Goal: Task Accomplishment & Management: Manage account settings

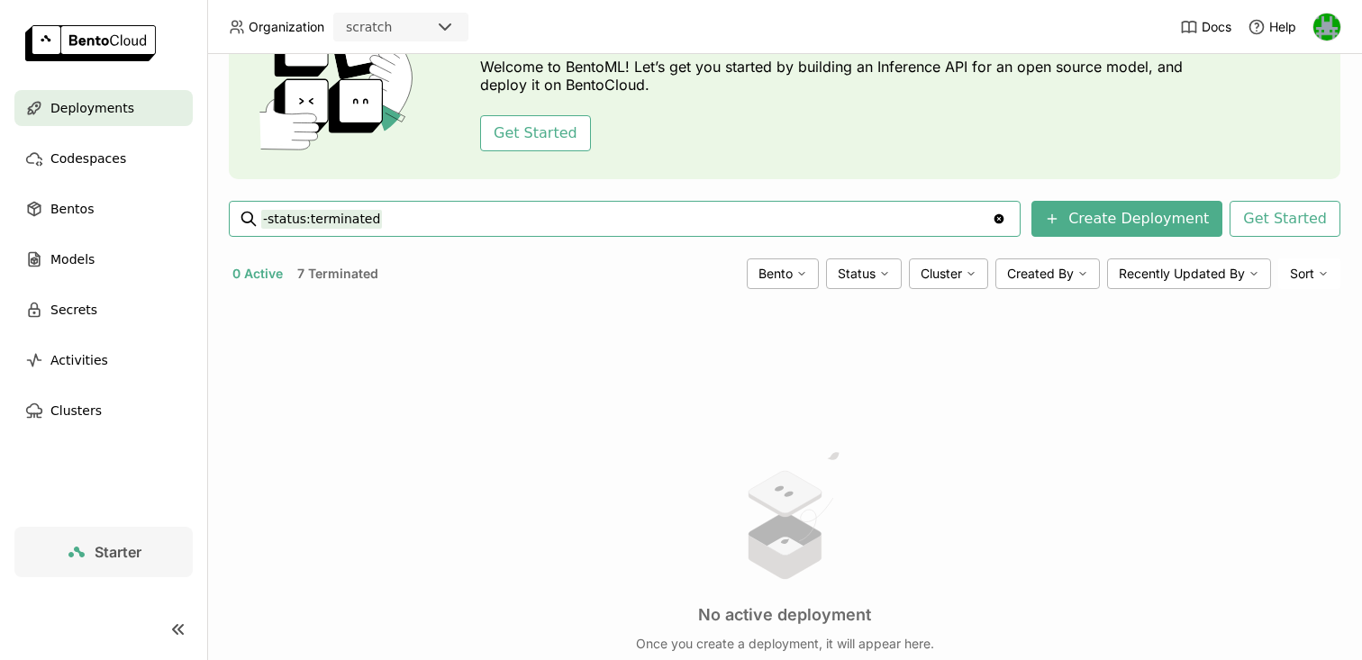
scroll to position [105, 0]
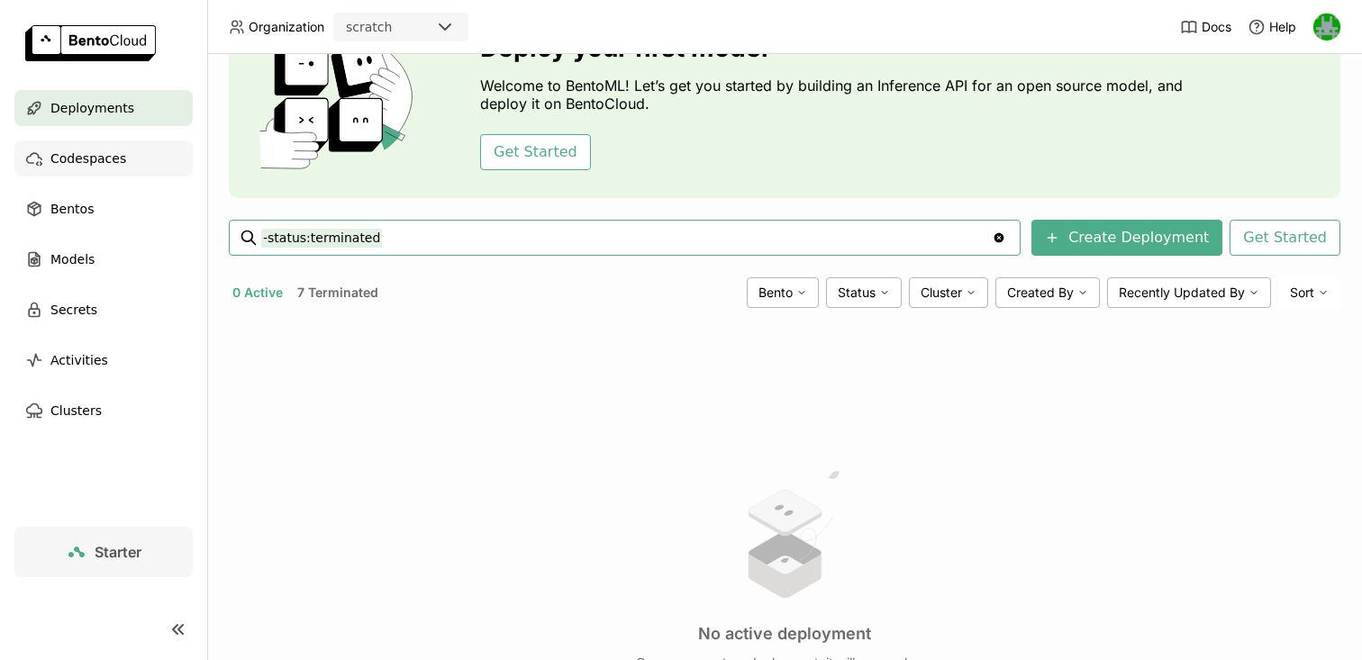
click at [77, 161] on span "Codespaces" at bounding box center [88, 159] width 76 height 22
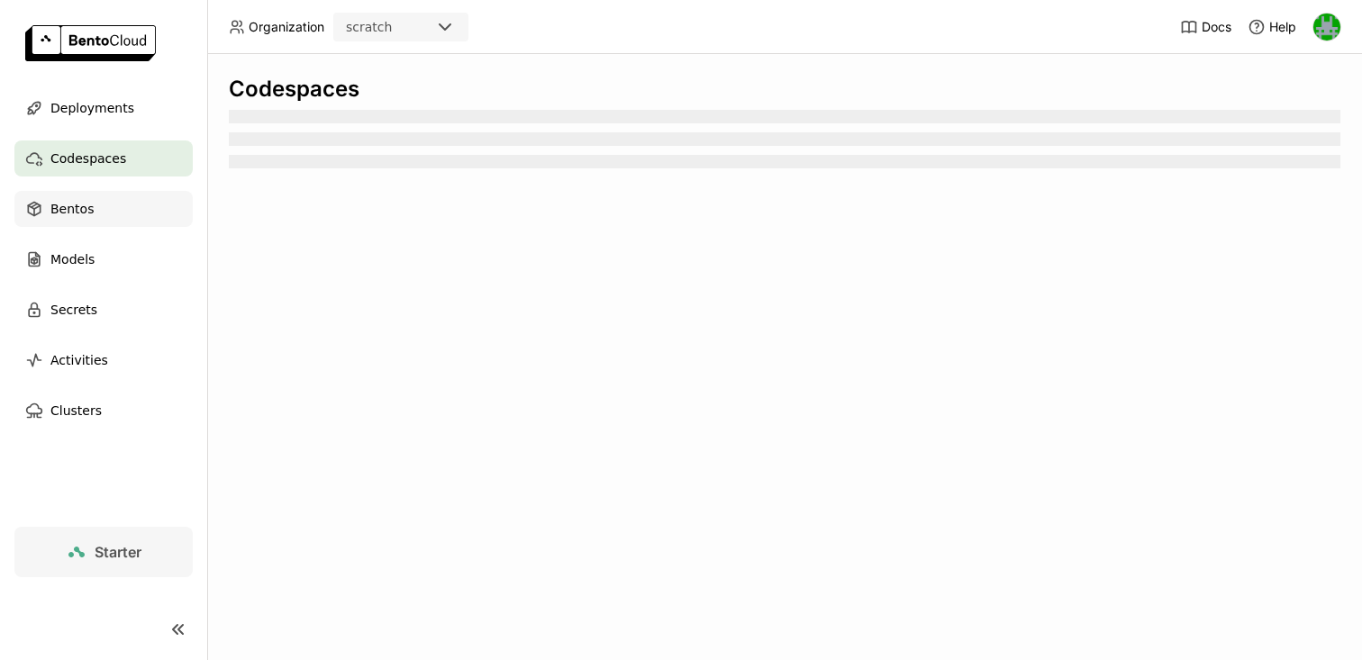
click at [57, 219] on span "Bentos" at bounding box center [71, 209] width 43 height 22
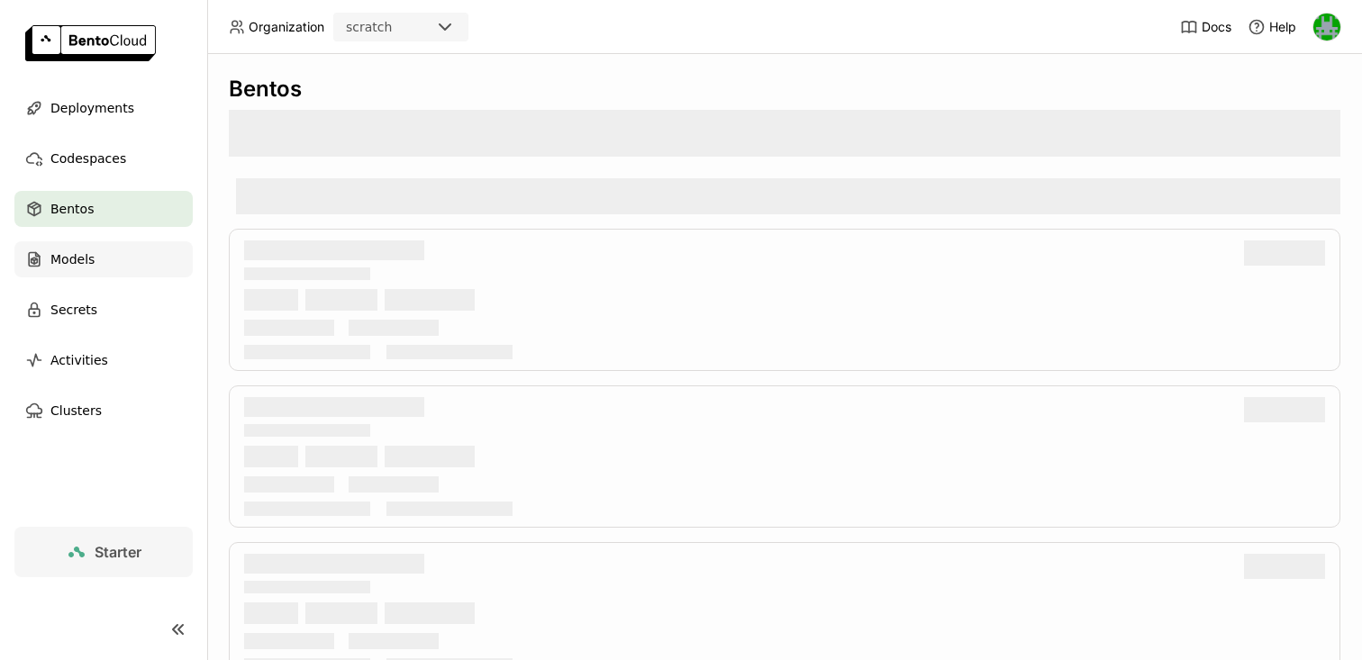
click at [69, 252] on span "Models" at bounding box center [72, 260] width 44 height 22
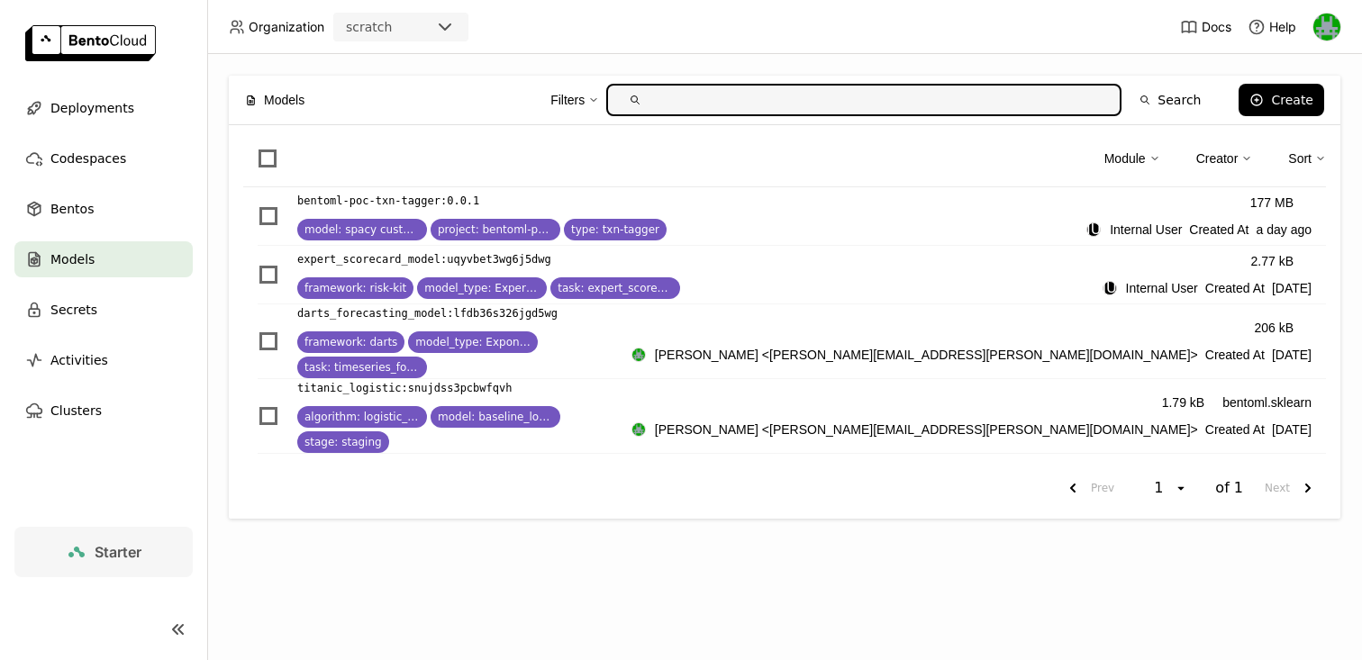
click at [1328, 27] on img at bounding box center [1326, 27] width 27 height 27
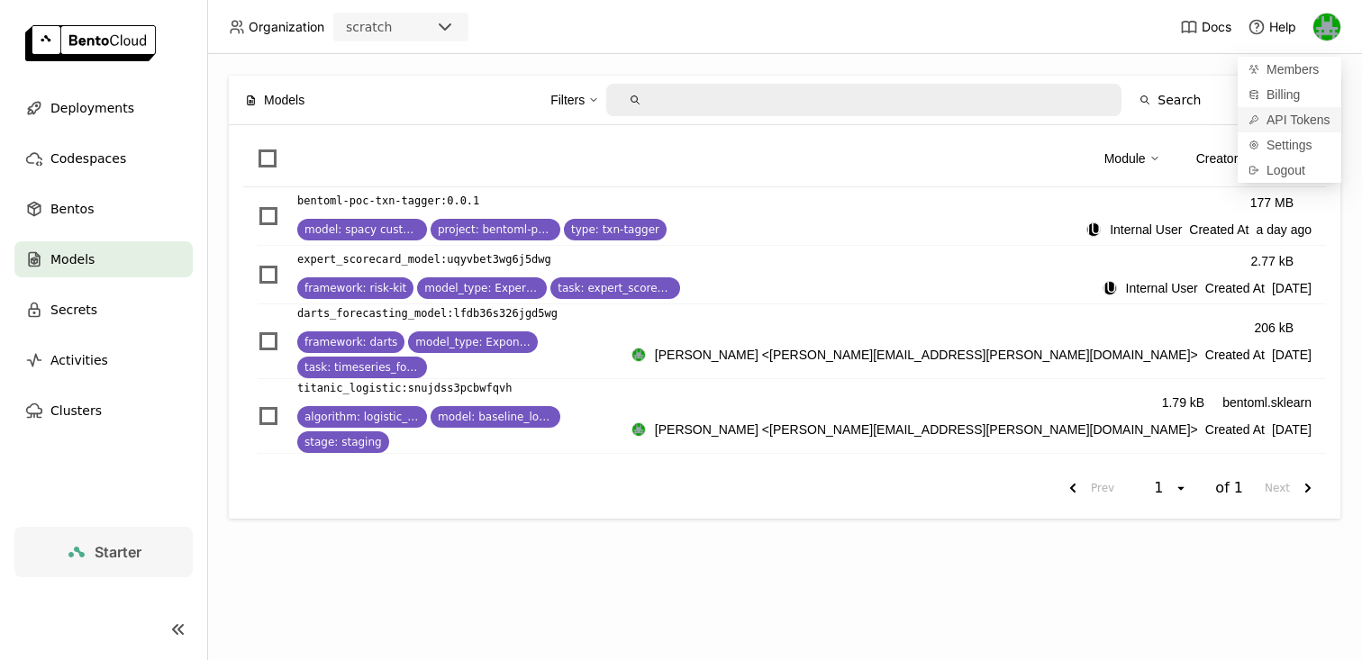
click at [1278, 117] on span "API Tokens" at bounding box center [1299, 120] width 64 height 16
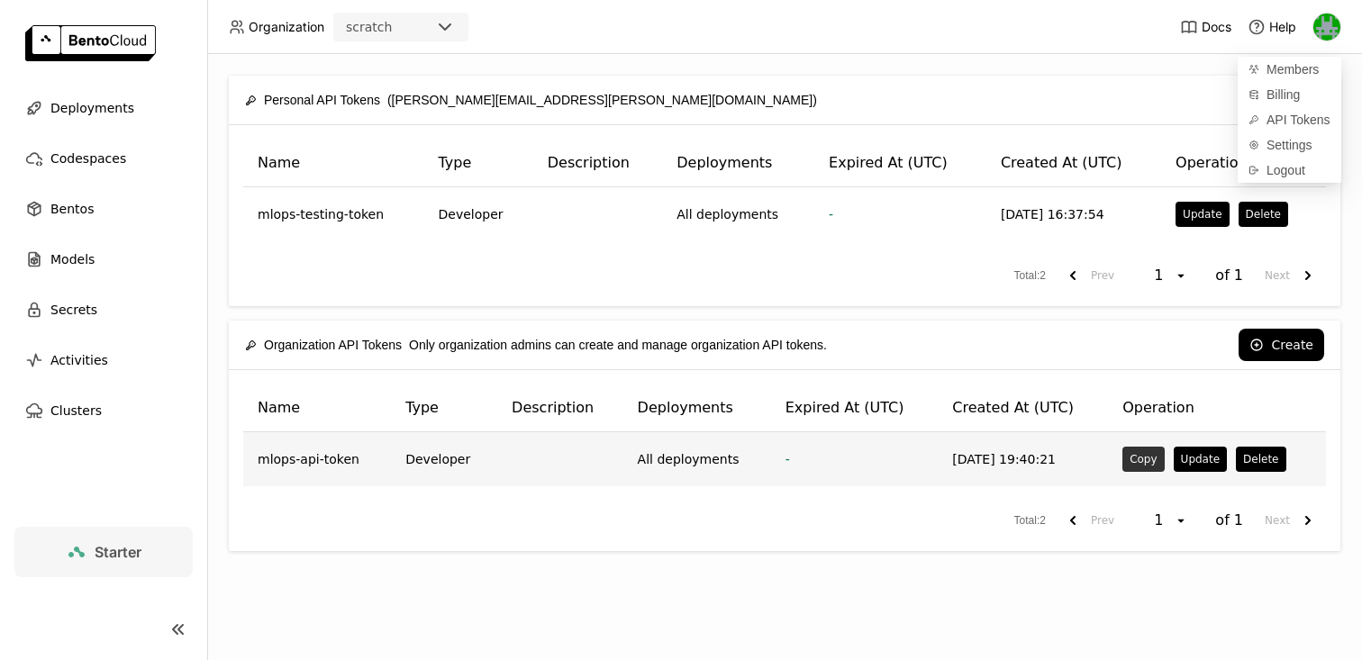
click at [1127, 461] on button "Copy" at bounding box center [1142, 459] width 41 height 25
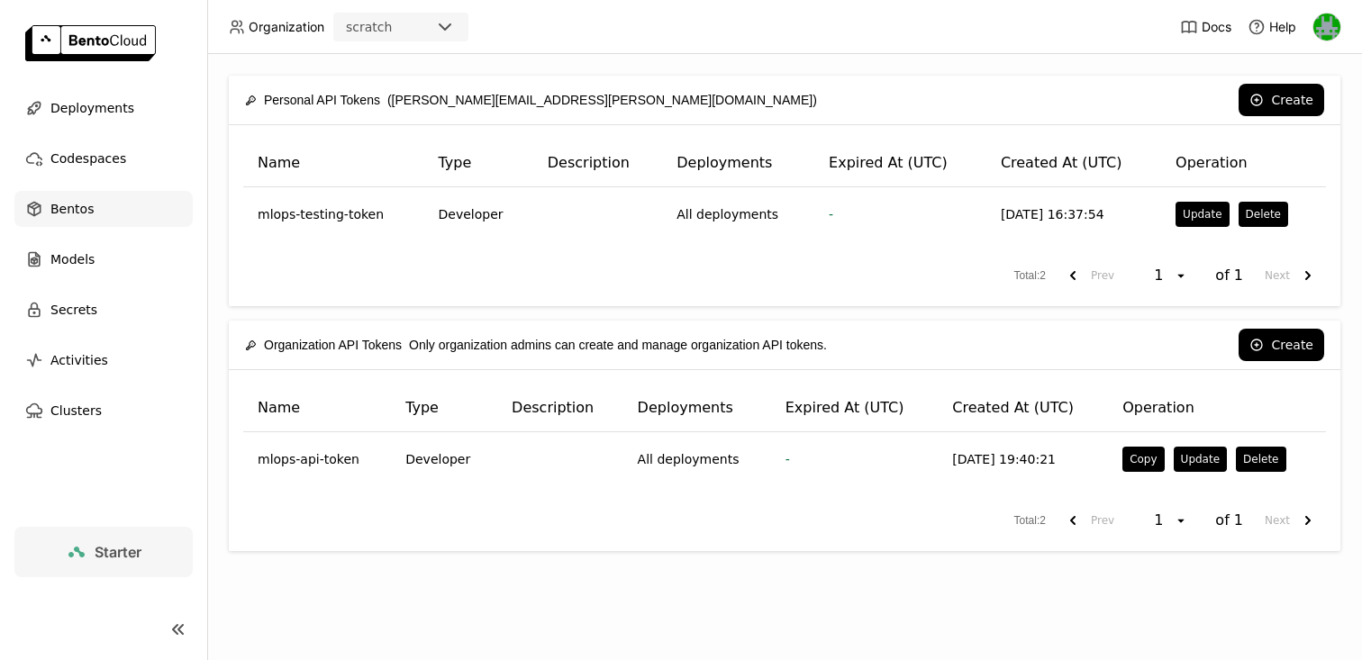
click at [68, 221] on div "Bentos" at bounding box center [103, 209] width 178 height 36
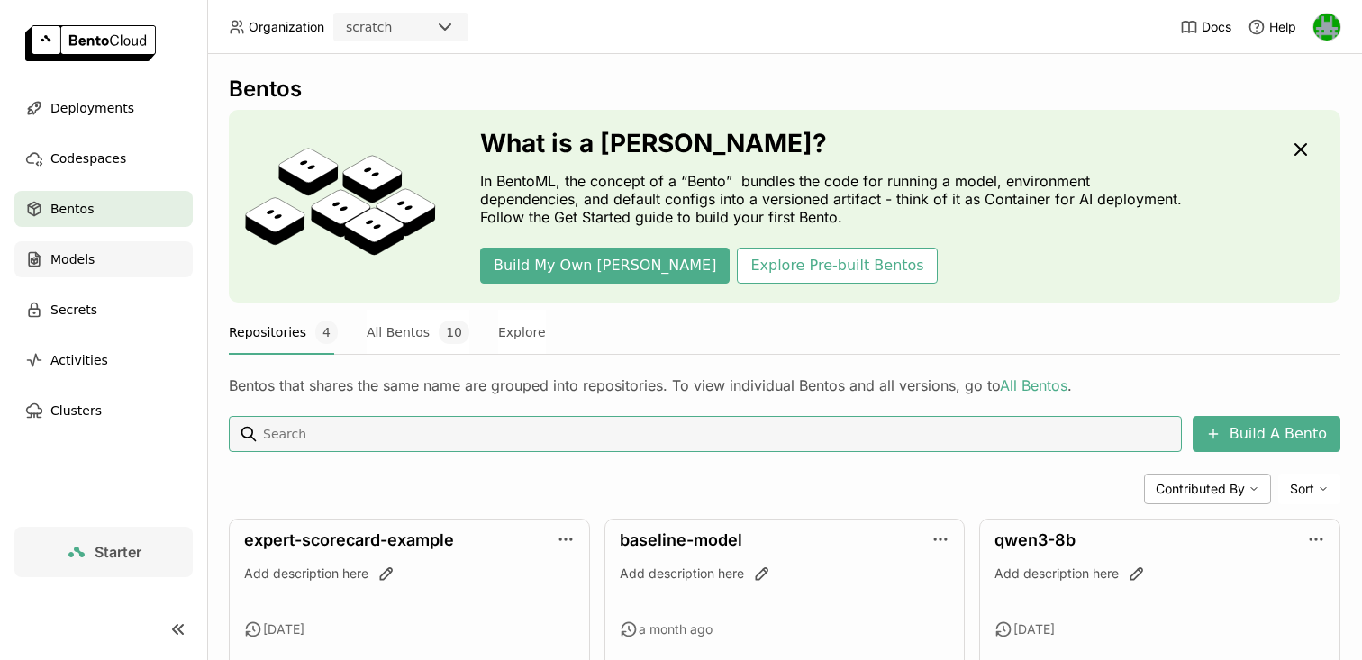
click at [60, 271] on div "Models" at bounding box center [103, 259] width 178 height 36
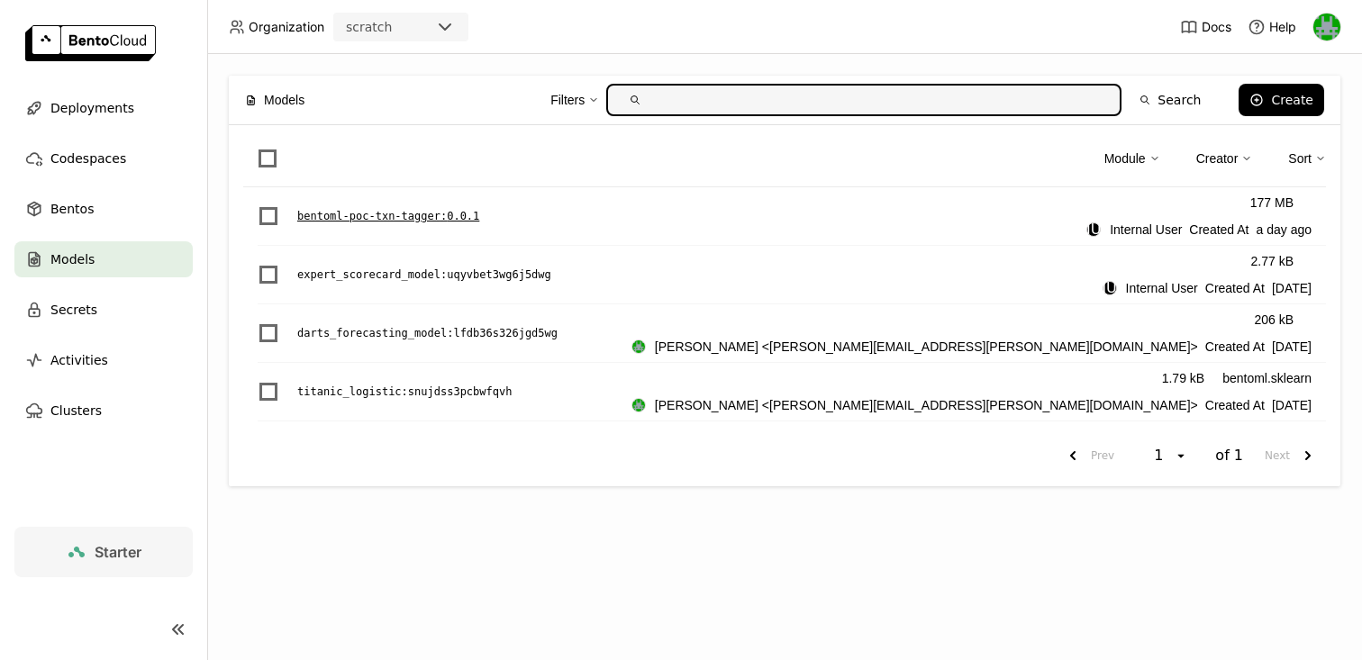
click at [429, 213] on p "bentoml-poc-txn-tagger : 0.0.1" at bounding box center [388, 216] width 182 height 18
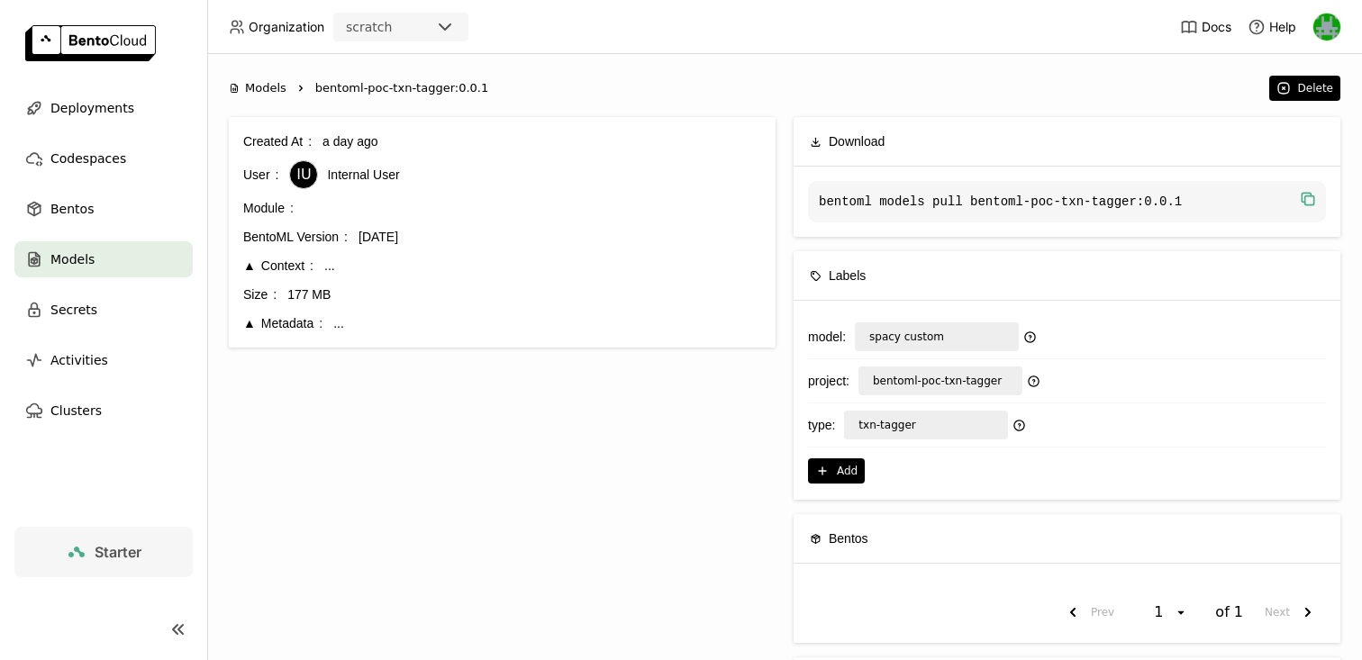
click at [1313, 202] on icon "button" at bounding box center [1308, 199] width 18 height 18
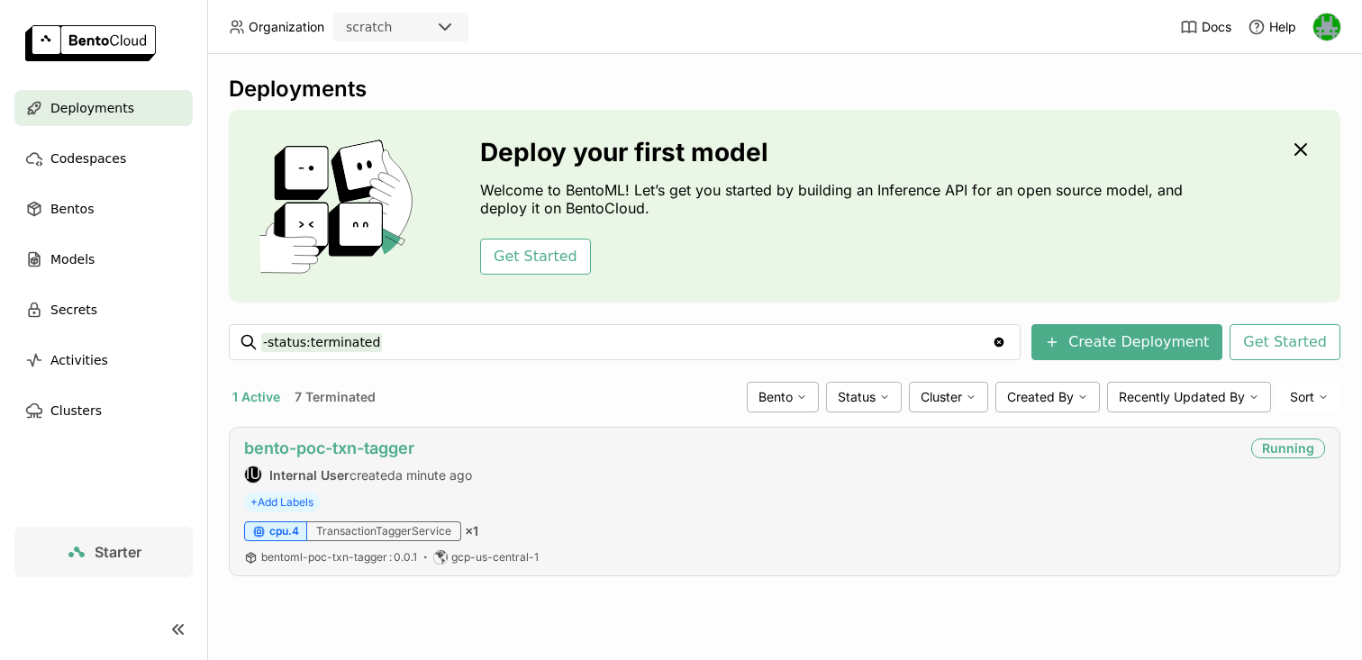
click at [342, 450] on link "bento-poc-txn-tagger" at bounding box center [329, 448] width 170 height 19
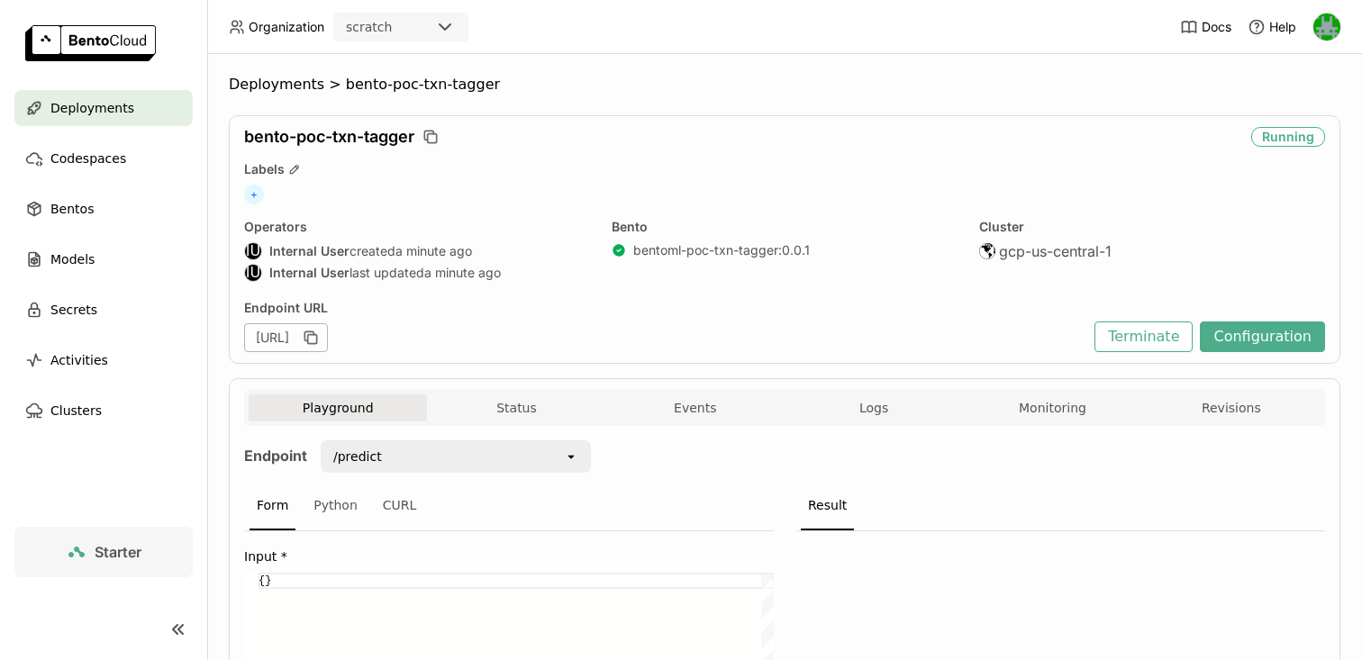
drag, startPoint x: 437, startPoint y: 337, endPoint x: 493, endPoint y: 339, distance: 55.9
click at [328, 339] on div "[URL]" at bounding box center [286, 337] width 84 height 29
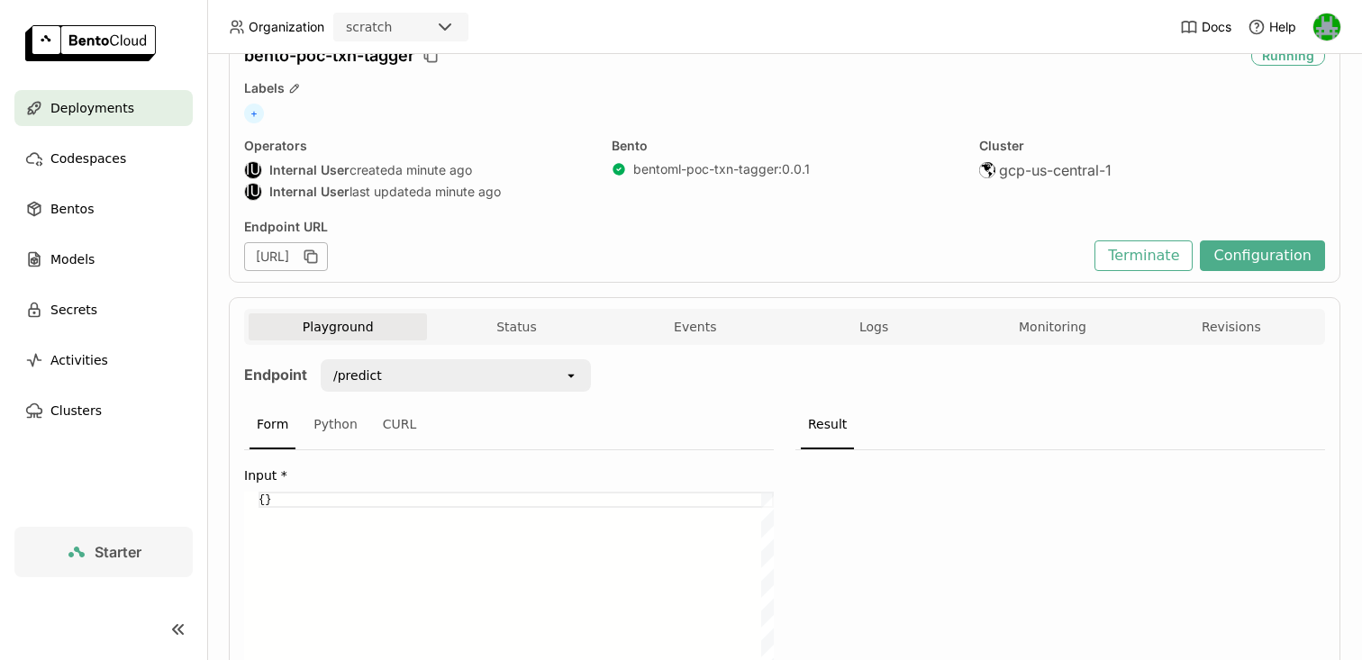
scroll to position [85, 0]
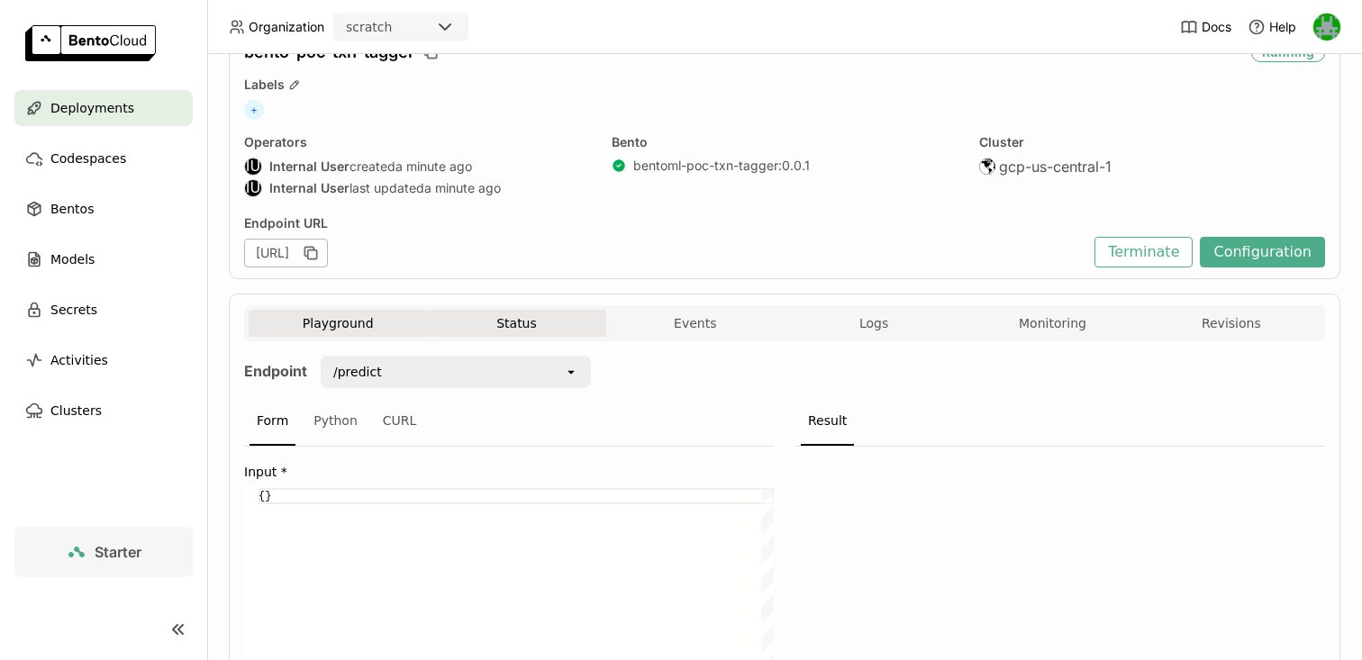
click at [474, 323] on button "Status" at bounding box center [516, 323] width 178 height 27
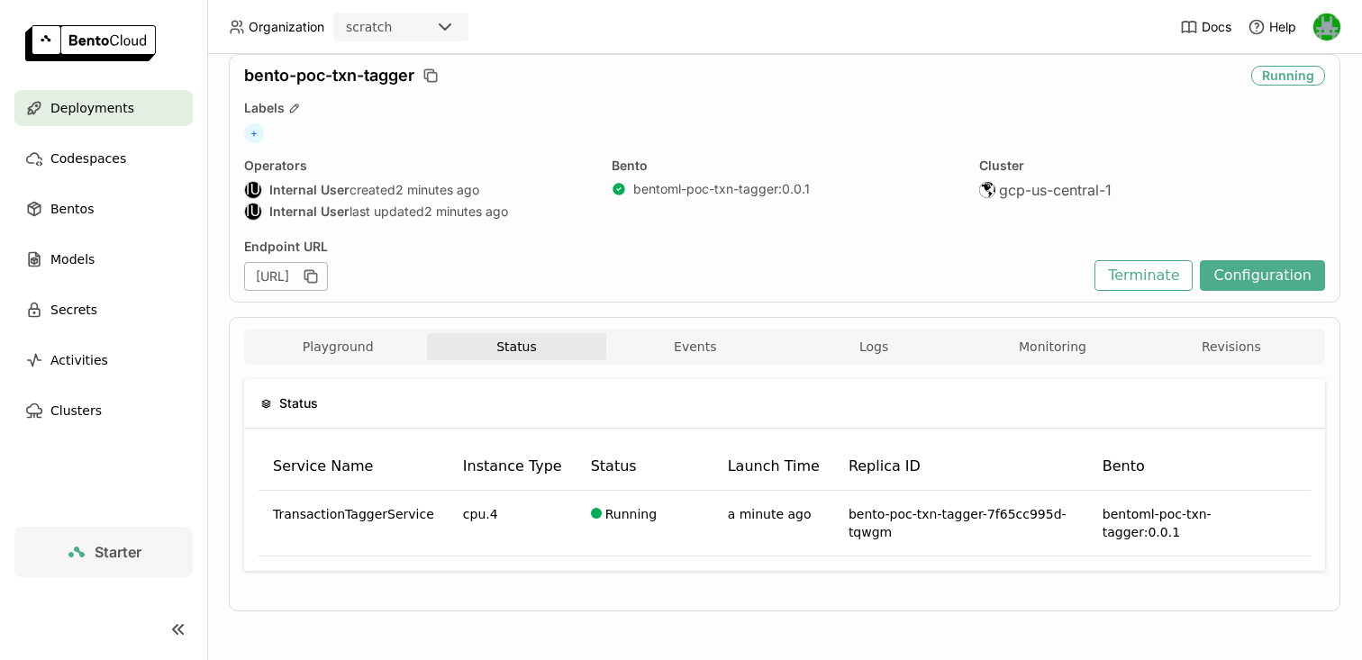
scroll to position [61, 0]
click at [709, 350] on button "Events" at bounding box center [695, 346] width 178 height 27
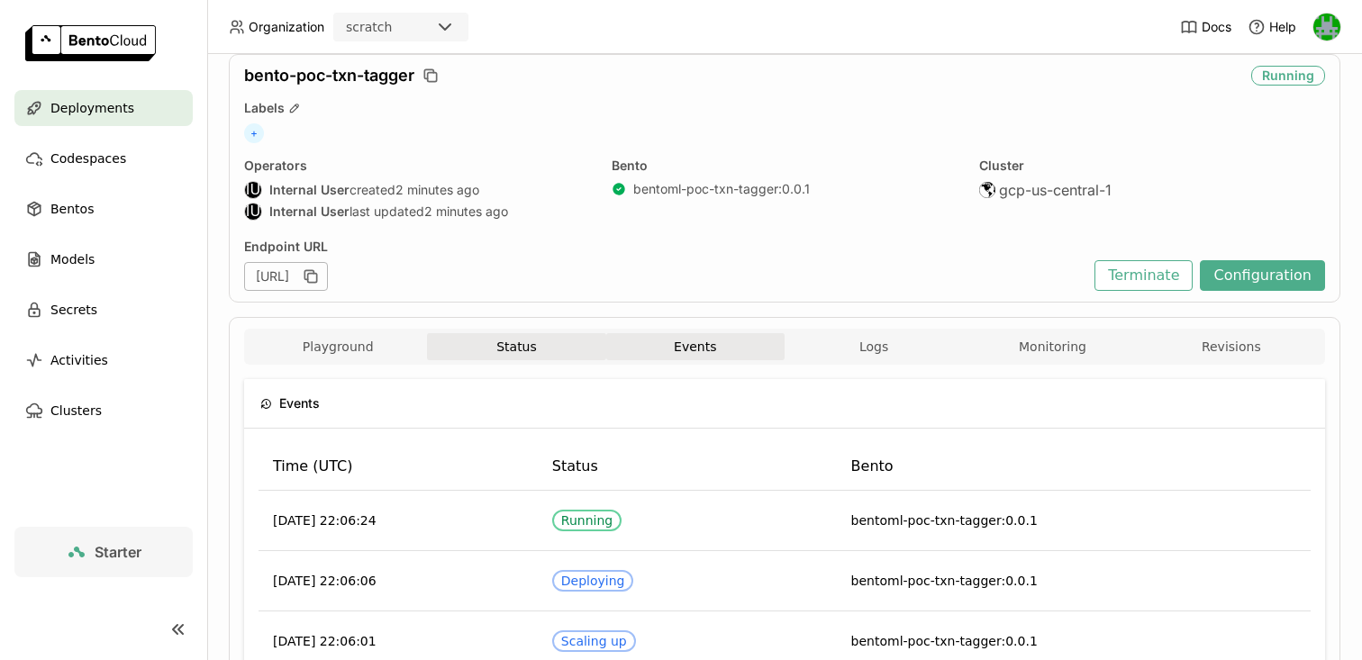
click at [562, 344] on button "Status" at bounding box center [516, 346] width 178 height 27
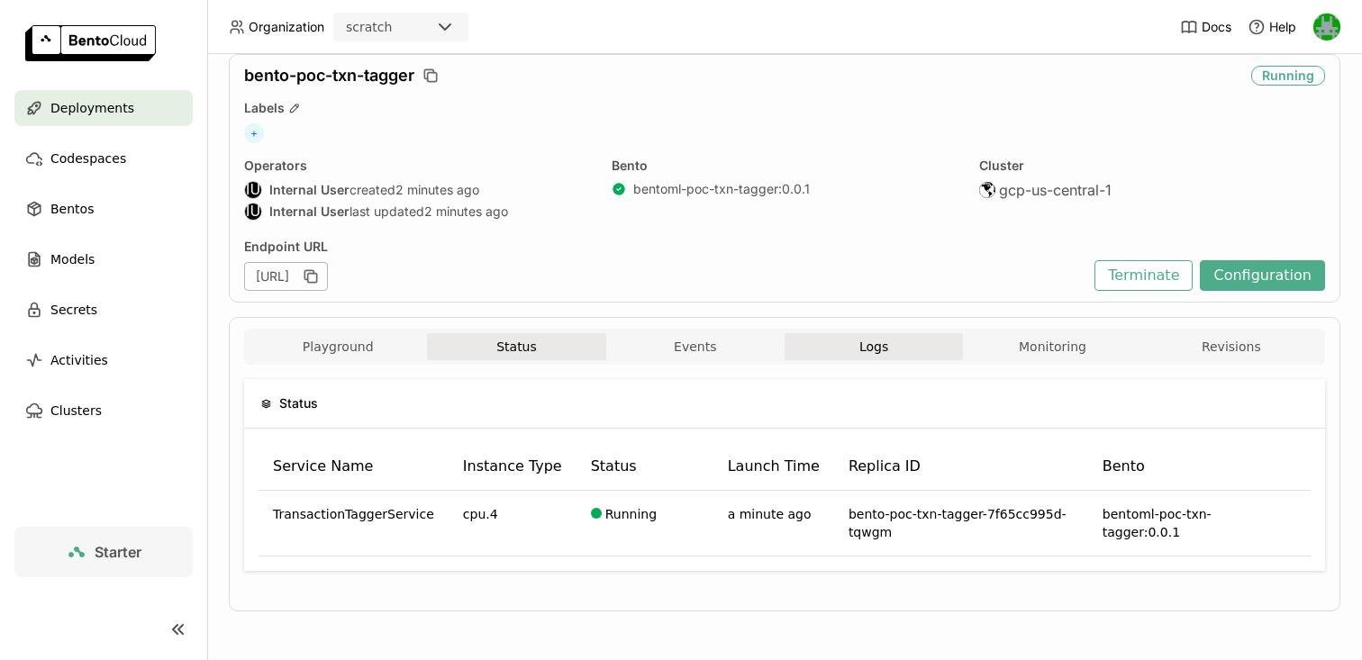
click at [865, 342] on span "Logs" at bounding box center [873, 347] width 29 height 16
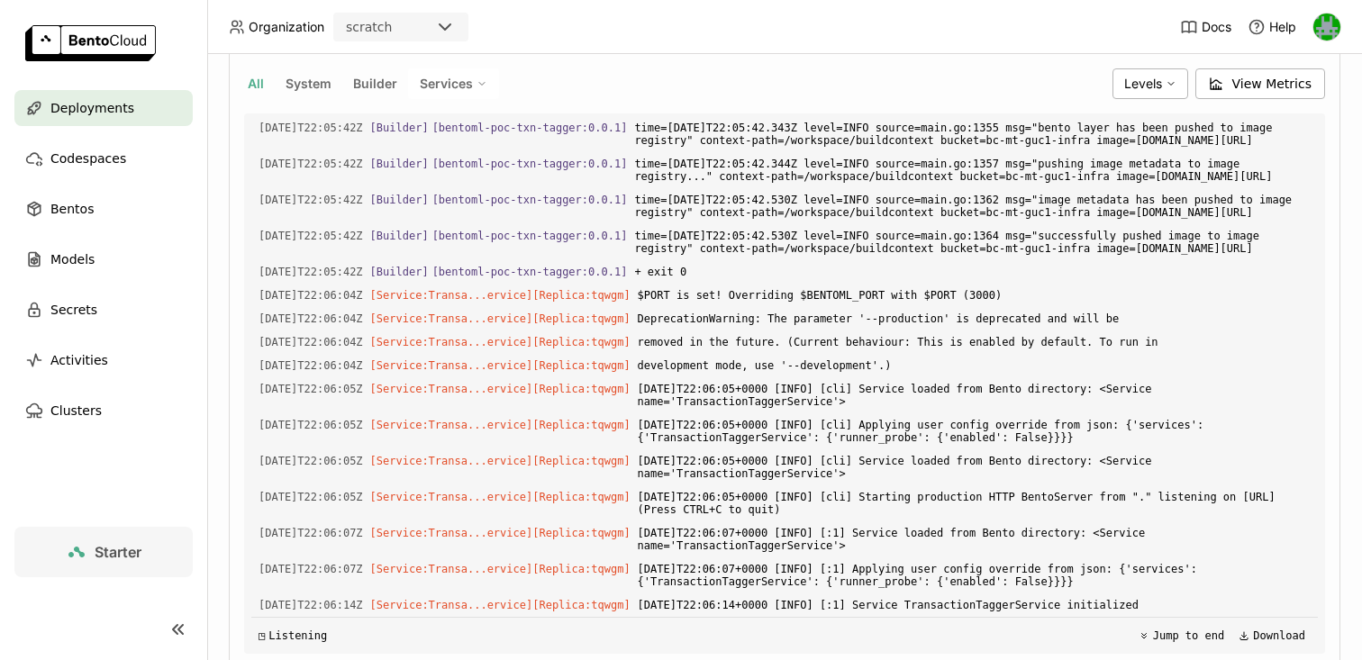
scroll to position [433, 0]
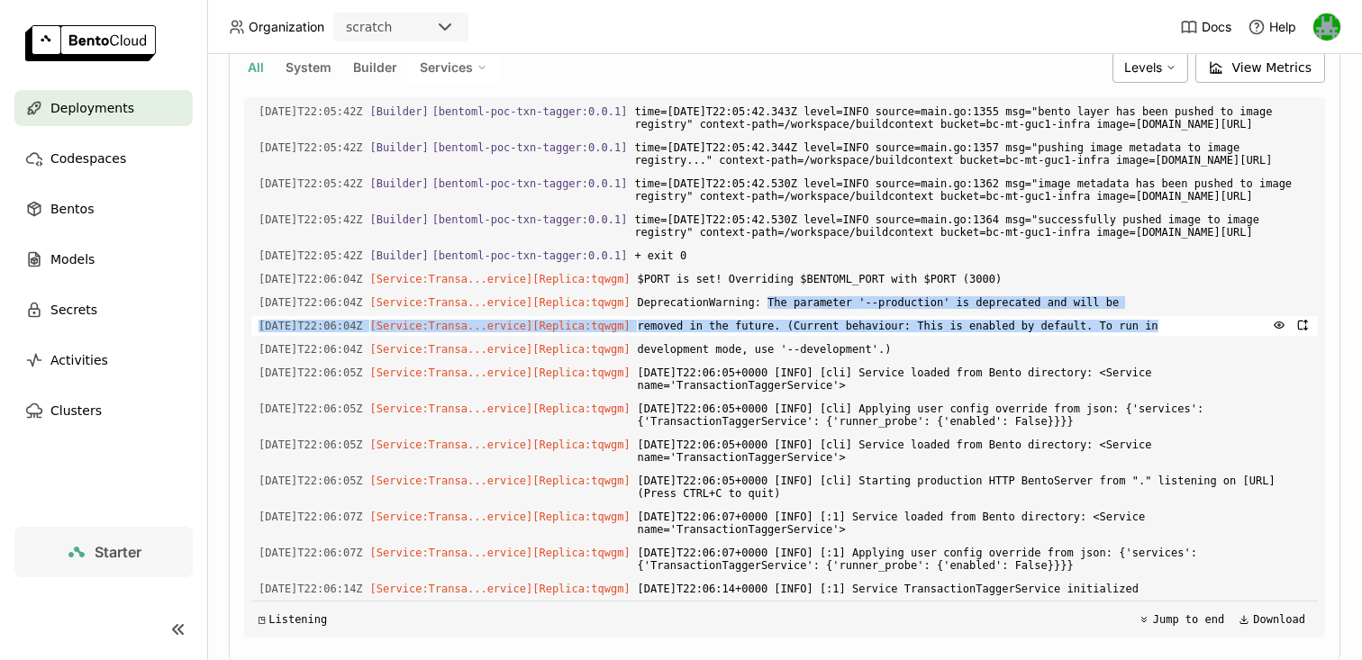
drag, startPoint x: 790, startPoint y: 301, endPoint x: 943, endPoint y: 332, distance: 156.4
click at [943, 332] on div "Load older logs [DATE]T22:05:38Z [Builder] [ bentoml-poc-txn-tagger:0.0.1 ] ./e…" at bounding box center [784, 367] width 1067 height 541
click at [975, 321] on span "removed in the future. (Current behaviour: This is enabled by default. To run in" at bounding box center [974, 326] width 673 height 20
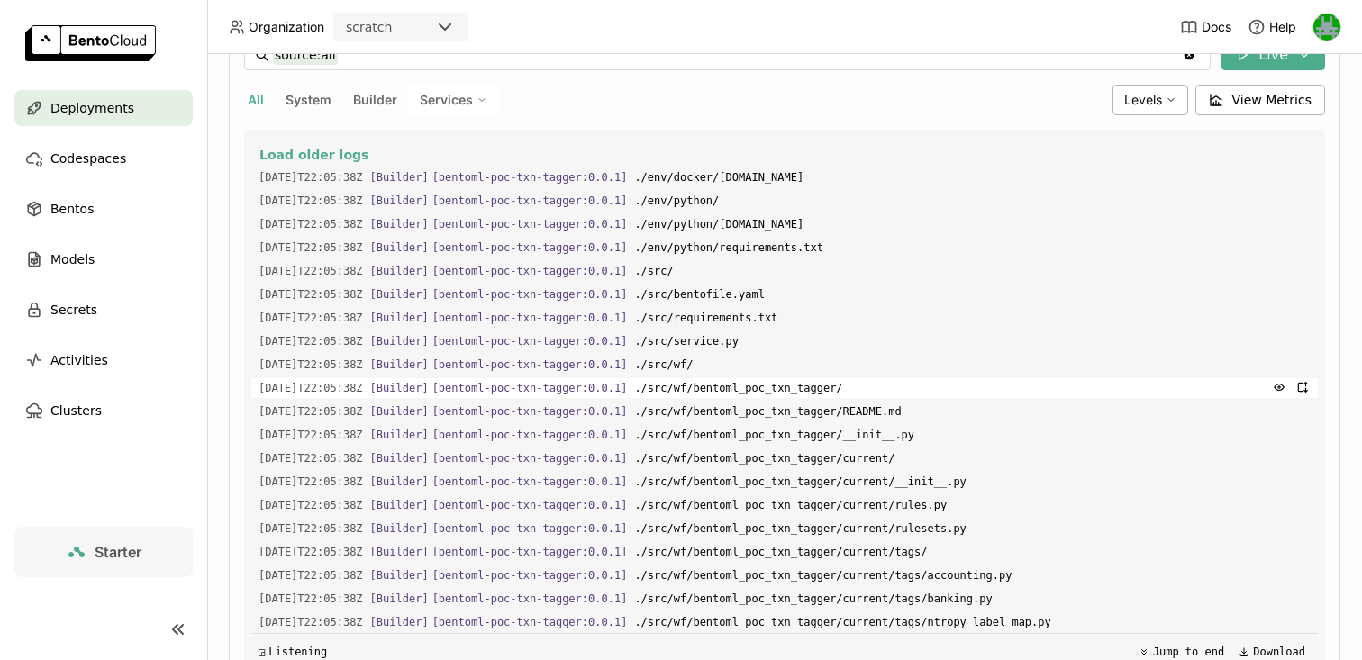
scroll to position [391, 0]
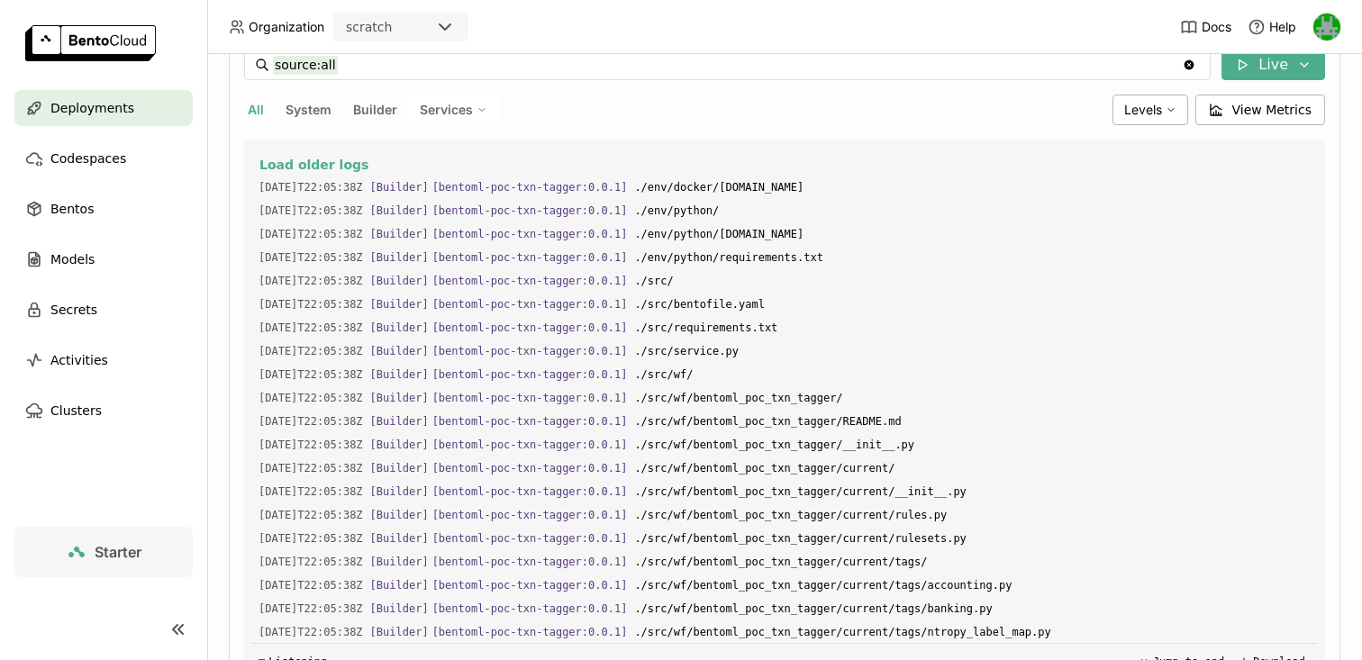
click at [647, 112] on div "All System Builder Services" at bounding box center [674, 110] width 861 height 31
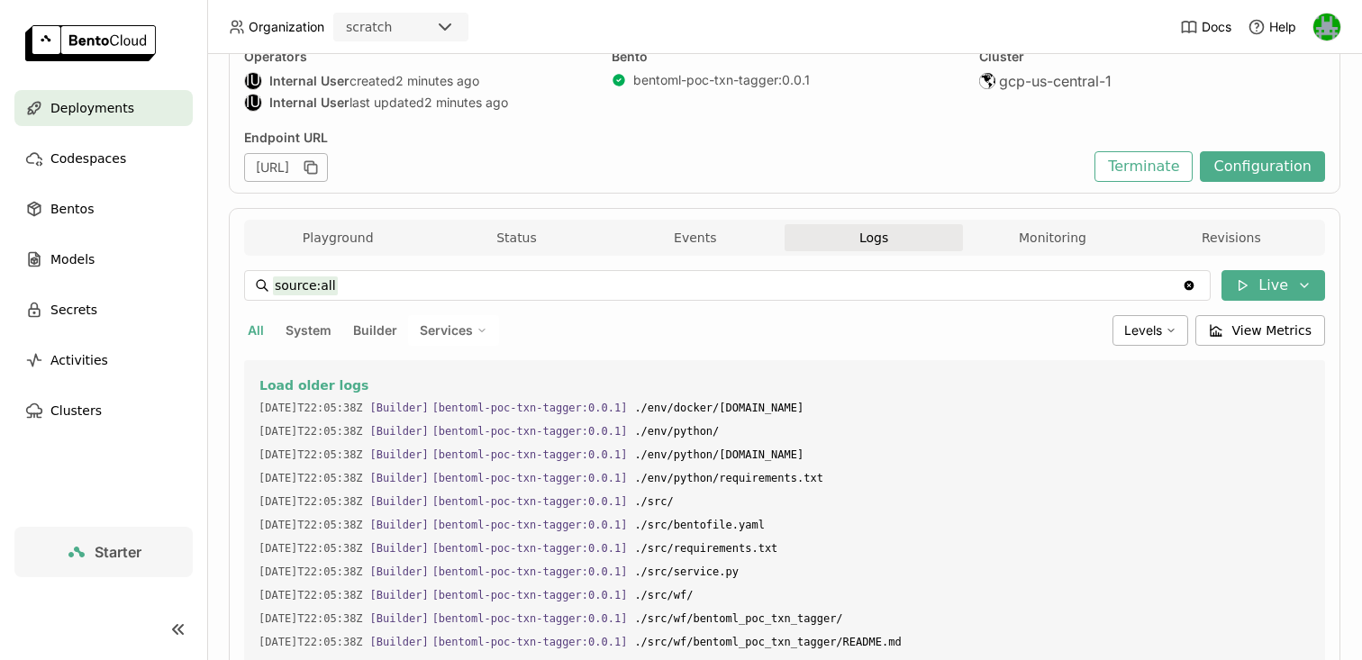
scroll to position [99, 0]
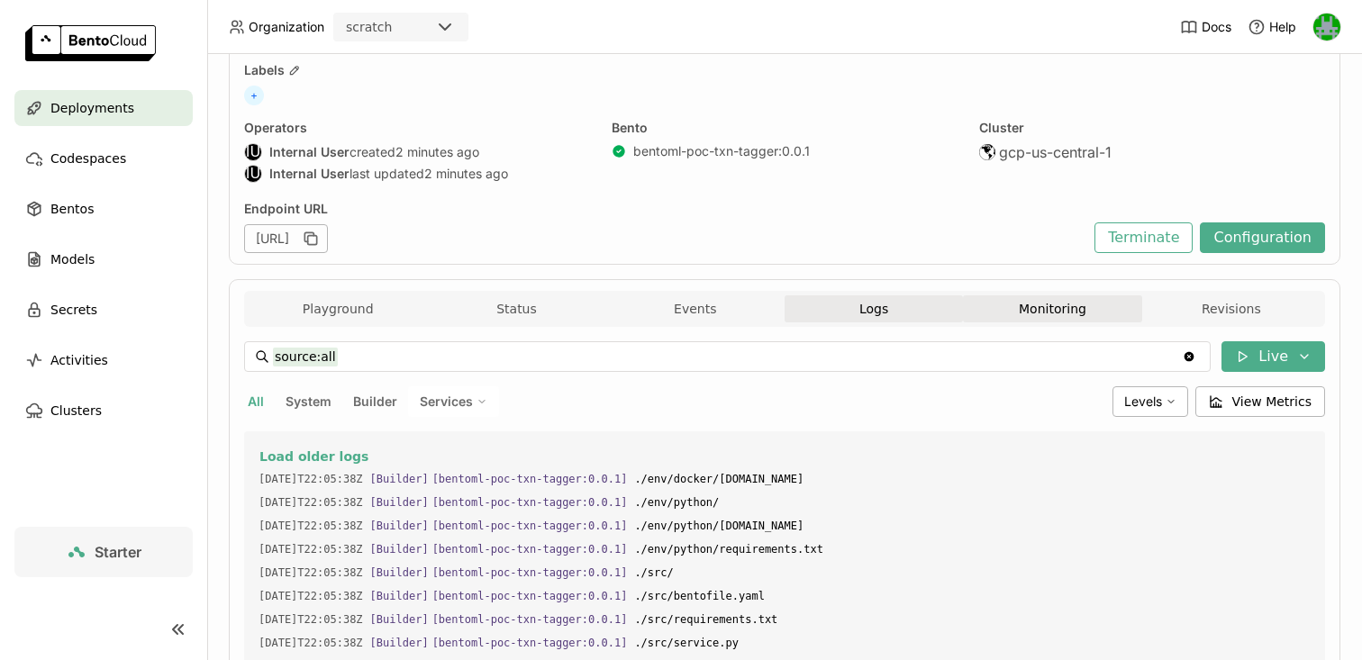
click at [1017, 298] on button "Monitoring" at bounding box center [1052, 308] width 178 height 27
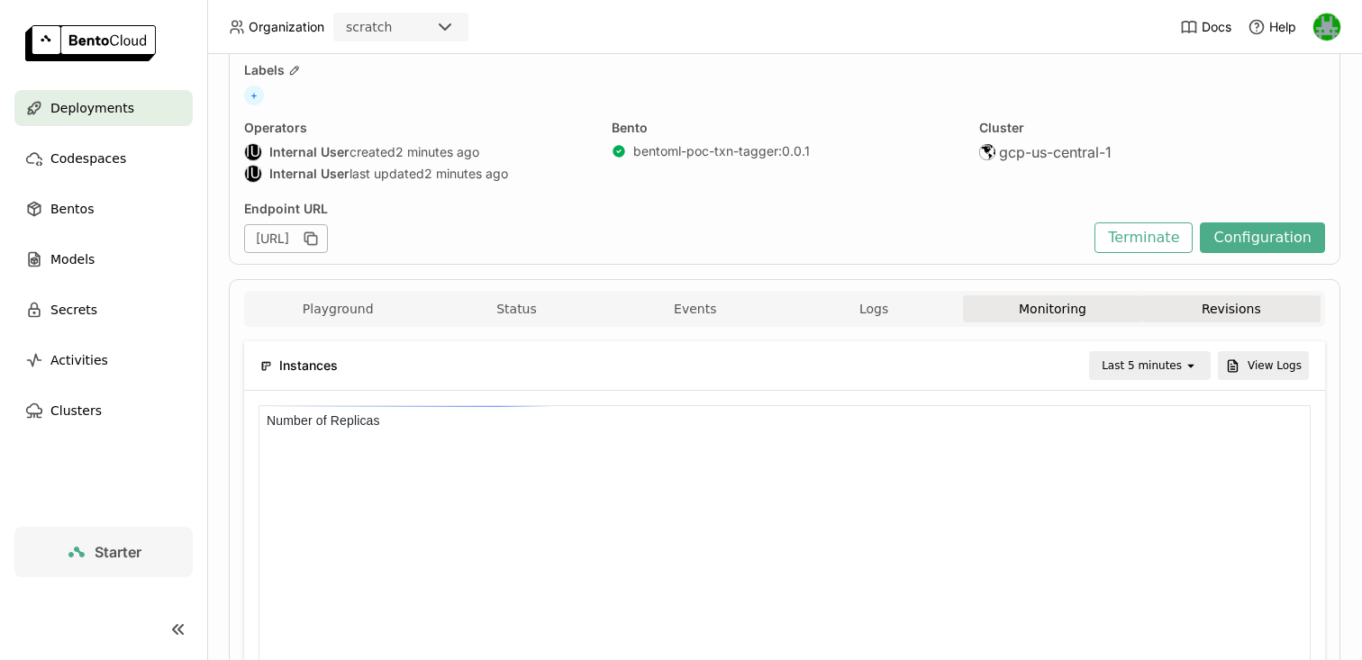
click at [1201, 304] on button "Revisions" at bounding box center [1231, 308] width 178 height 27
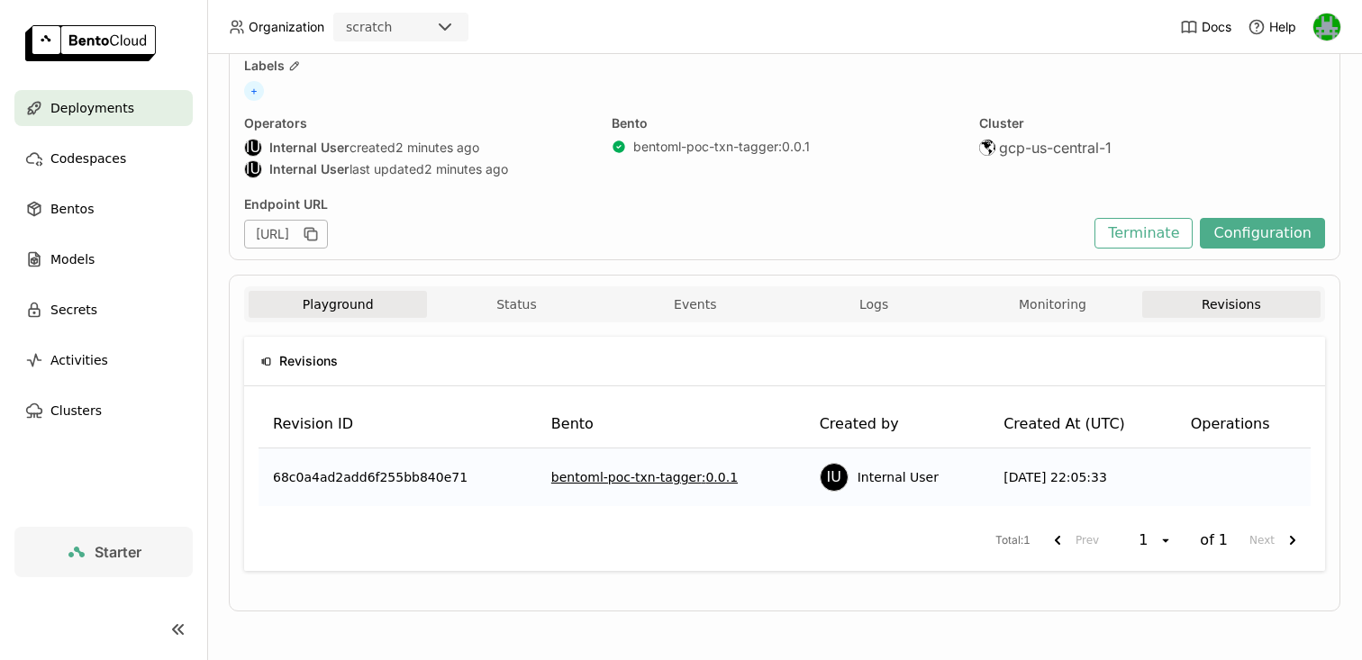
click at [341, 298] on button "Playground" at bounding box center [338, 304] width 178 height 27
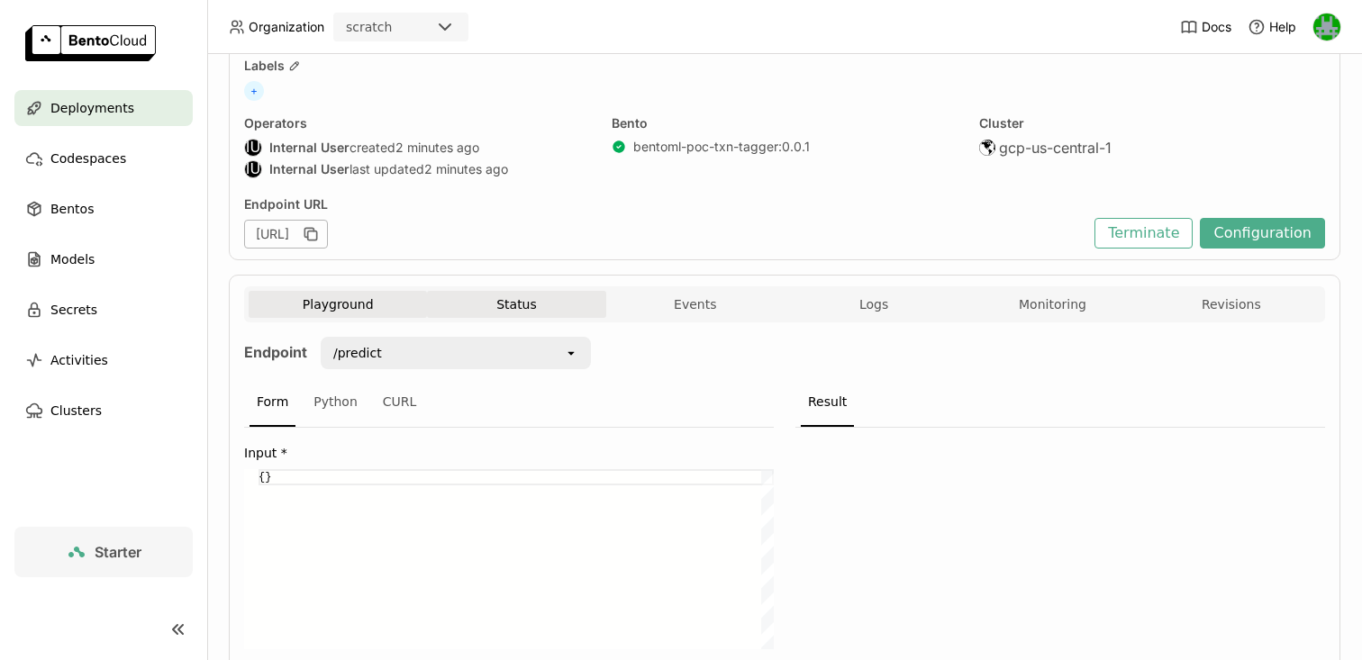
click at [548, 299] on button "Status" at bounding box center [516, 304] width 178 height 27
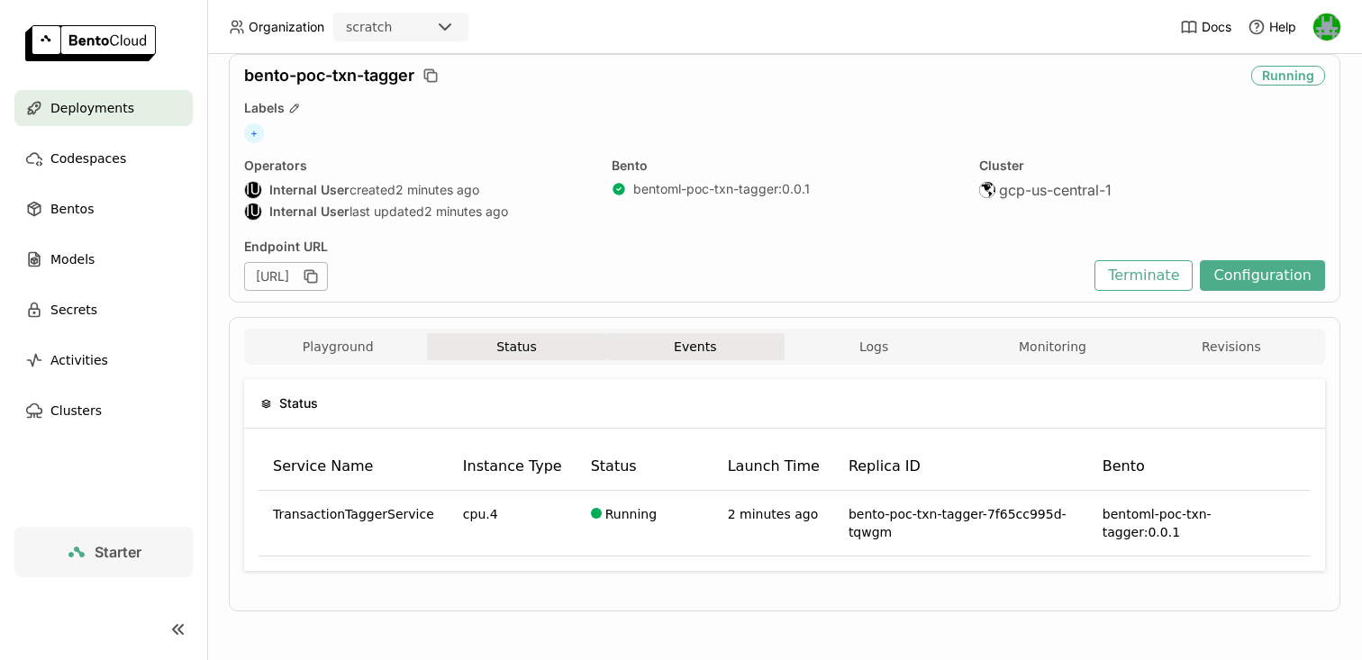
click at [699, 336] on button "Events" at bounding box center [695, 346] width 178 height 27
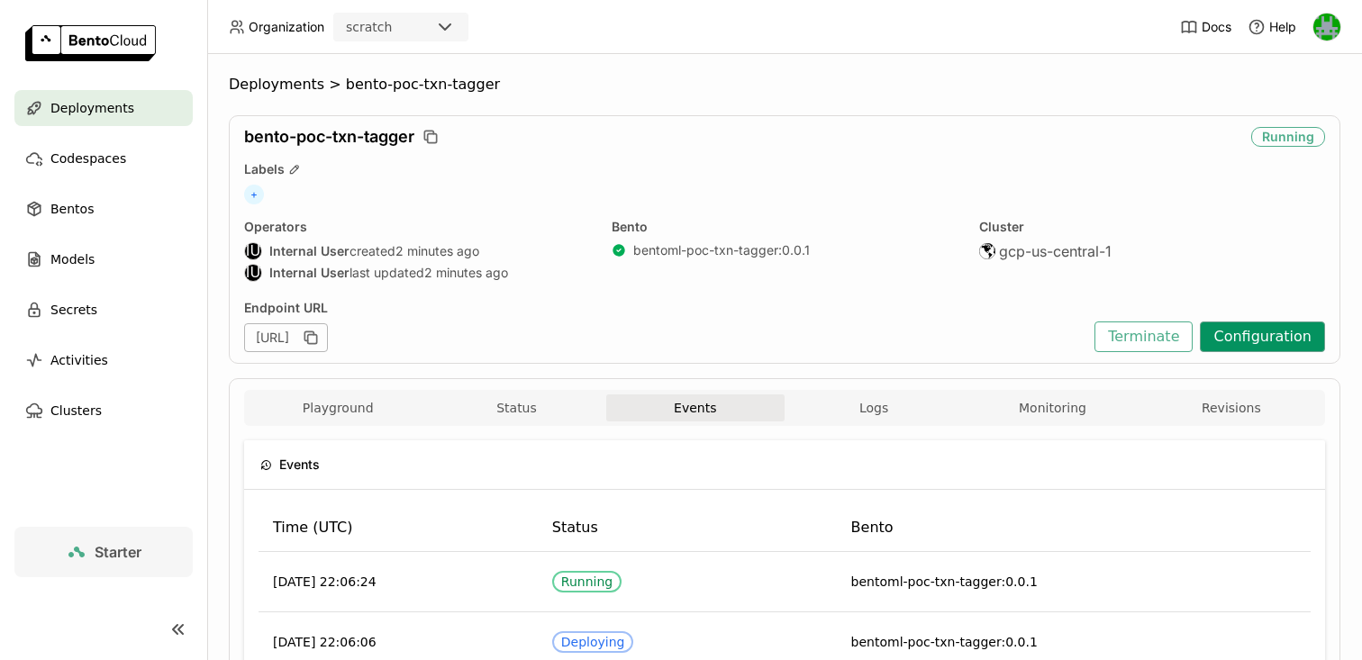
click at [1263, 323] on button "Configuration" at bounding box center [1262, 337] width 125 height 31
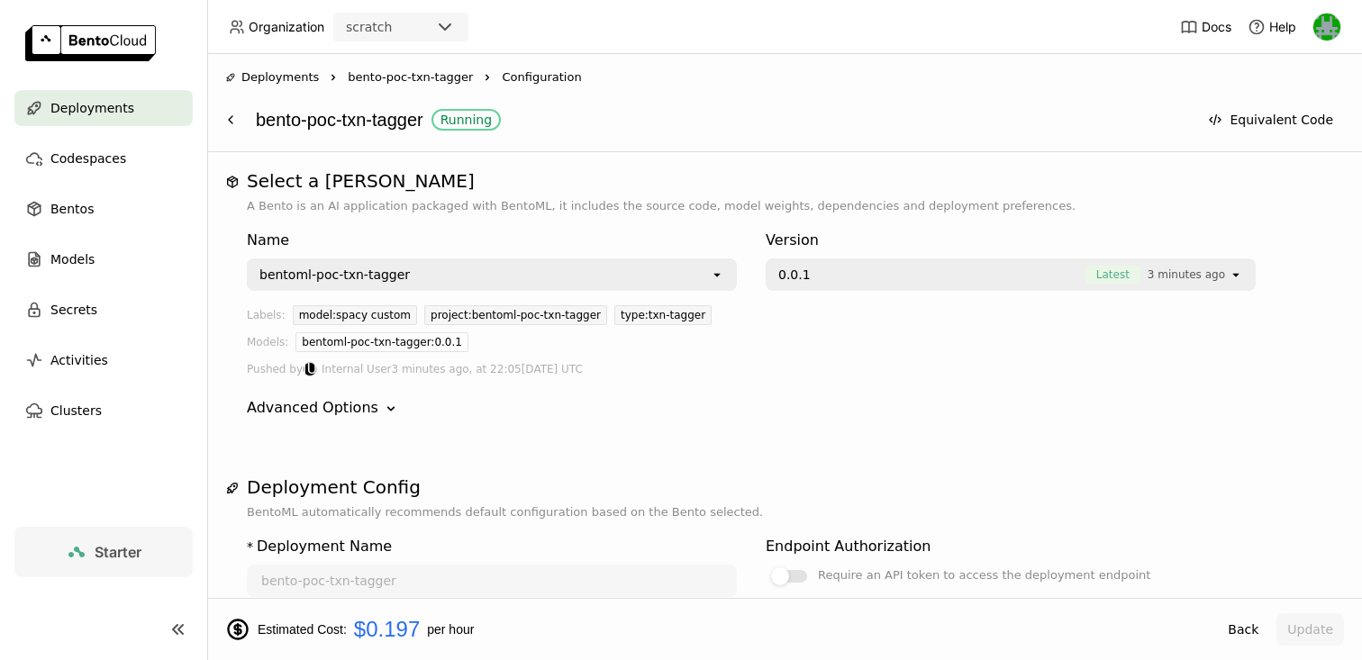
click at [720, 269] on icon "open" at bounding box center [717, 275] width 14 height 14
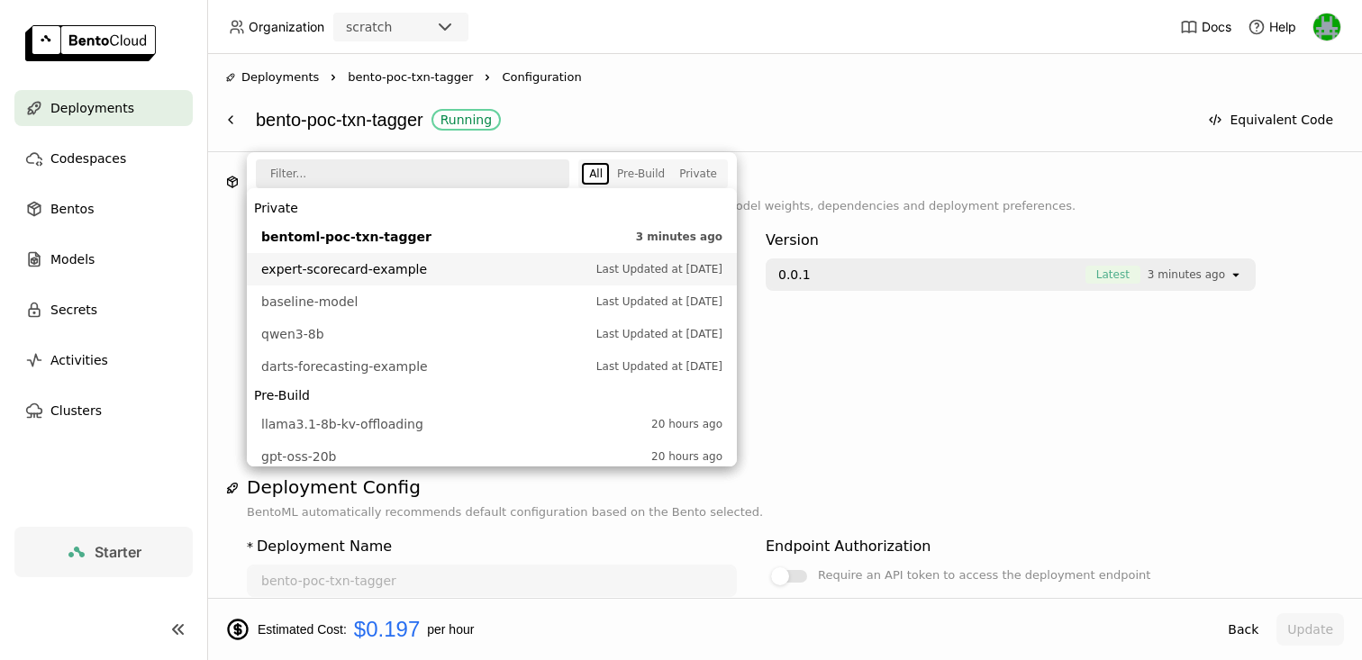
click at [963, 382] on div "Name bentoml-poc-txn-tagger open Version 0.0.1 Latest 3 minutes ago open Labels…" at bounding box center [785, 324] width 1076 height 218
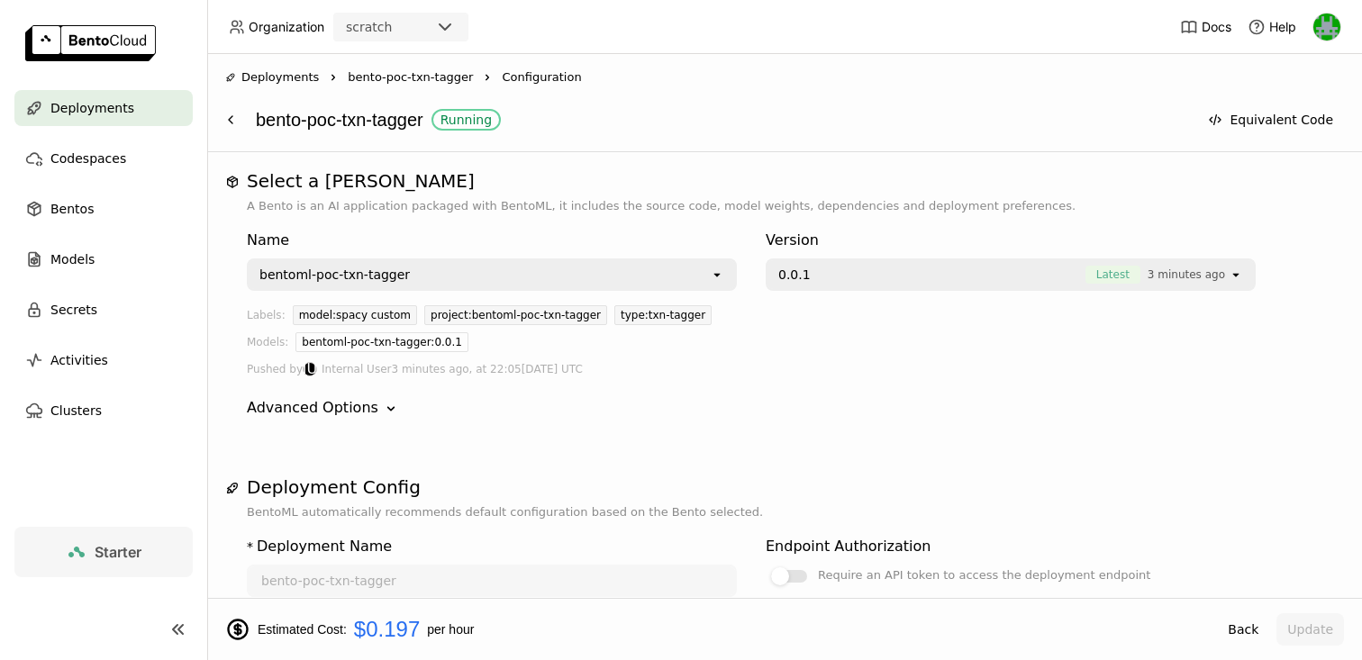
click at [1235, 271] on icon "open" at bounding box center [1236, 275] width 14 height 14
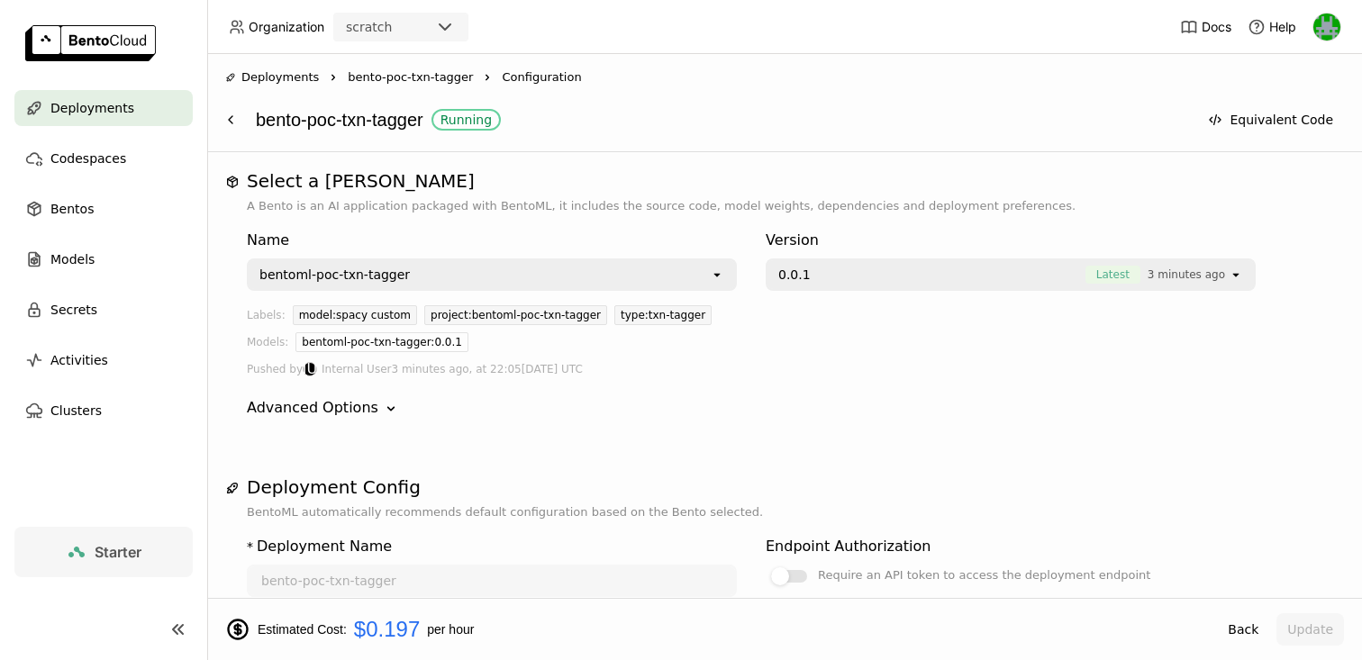
click at [79, 98] on span "Deployments" at bounding box center [92, 108] width 84 height 22
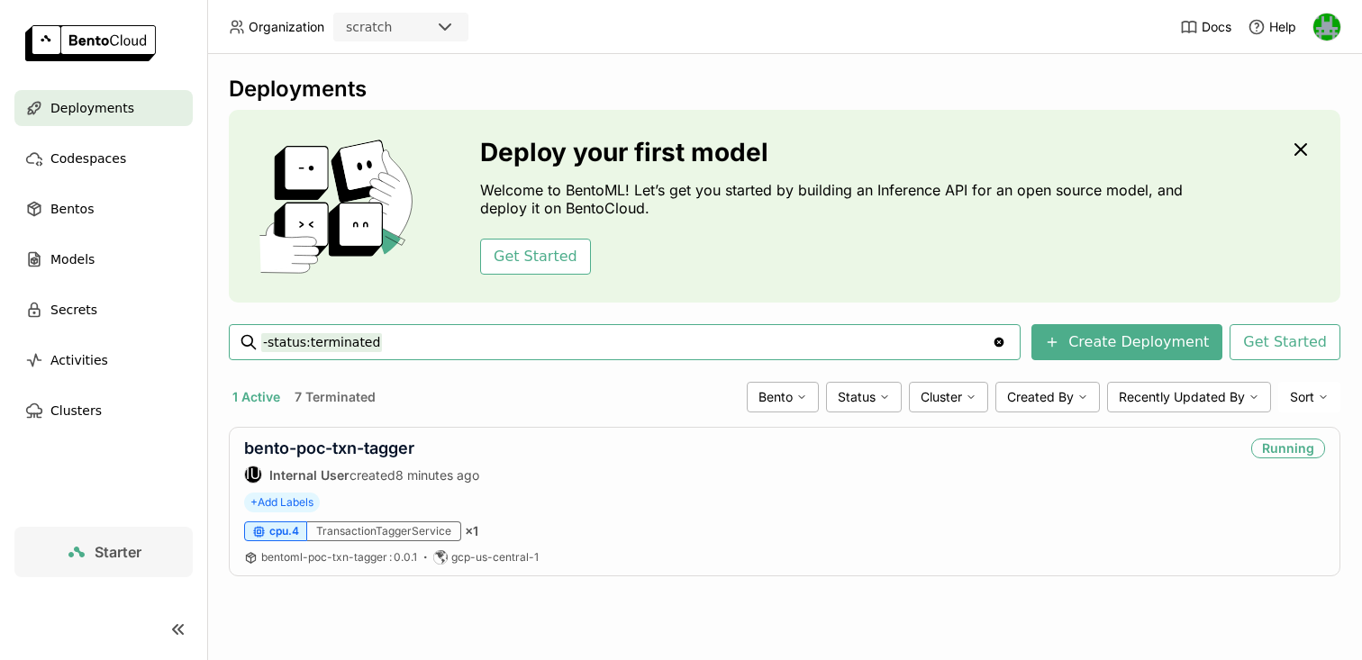
click at [837, 420] on div "Deployments Deploy your first model Welcome to BentoML! Let’s get you started b…" at bounding box center [785, 340] width 1112 height 528
click at [539, 502] on div "+ Add Labels" at bounding box center [784, 503] width 1081 height 20
click at [378, 455] on link "bento-poc-txn-tagger" at bounding box center [329, 448] width 170 height 19
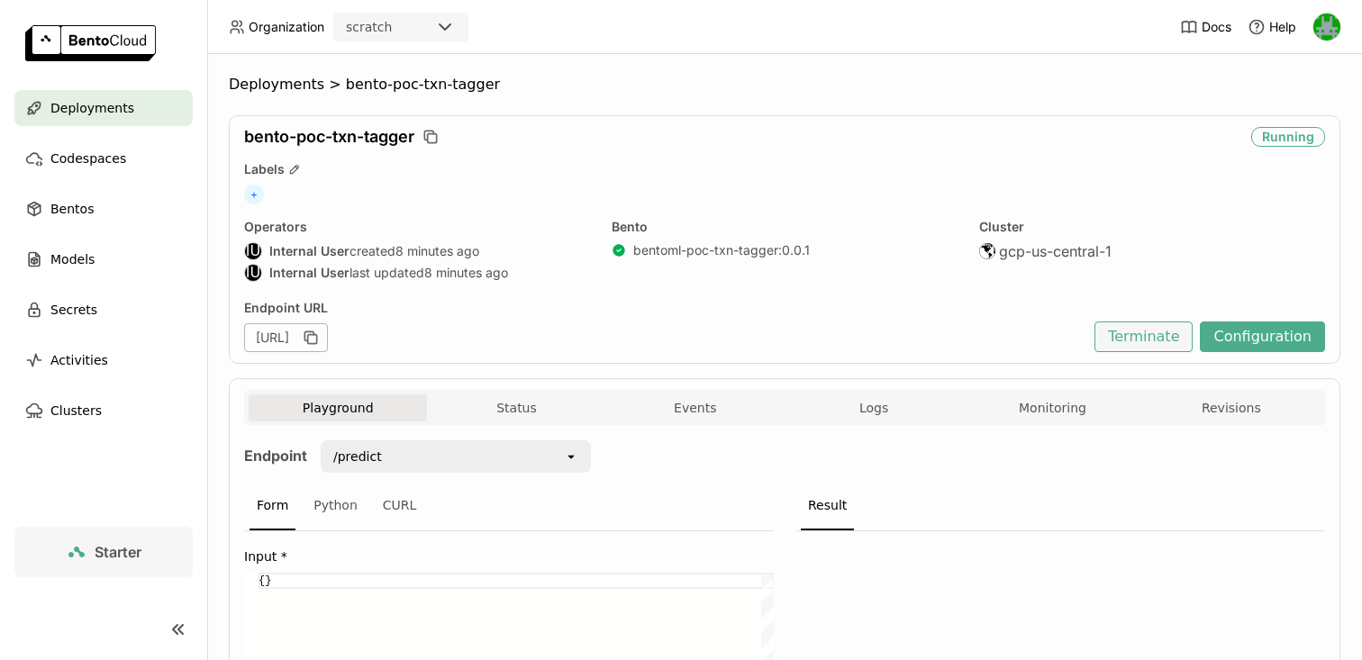
click at [1166, 349] on button "Terminate" at bounding box center [1144, 337] width 98 height 31
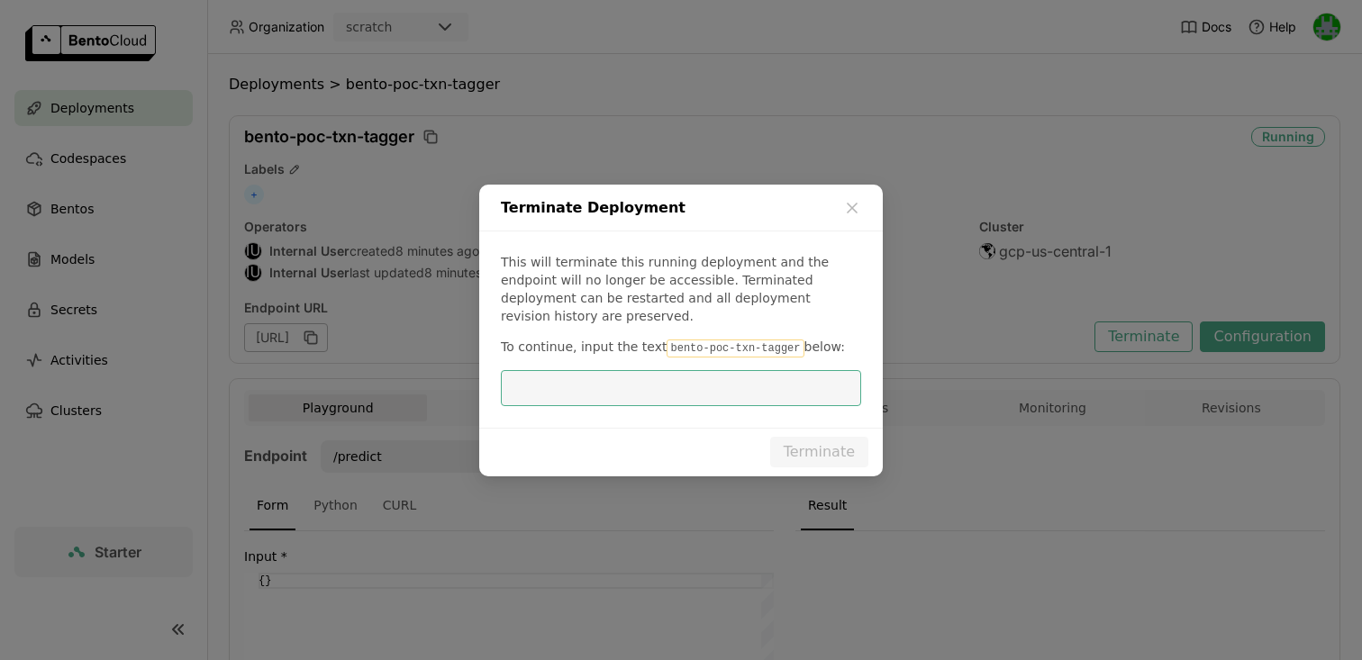
click at [725, 340] on code "bento-poc-txn-tagger" at bounding box center [735, 349] width 137 height 18
click at [736, 340] on code "bento-poc-txn-tagger" at bounding box center [735, 349] width 137 height 18
drag, startPoint x: 787, startPoint y: 335, endPoint x: 660, endPoint y: 341, distance: 127.2
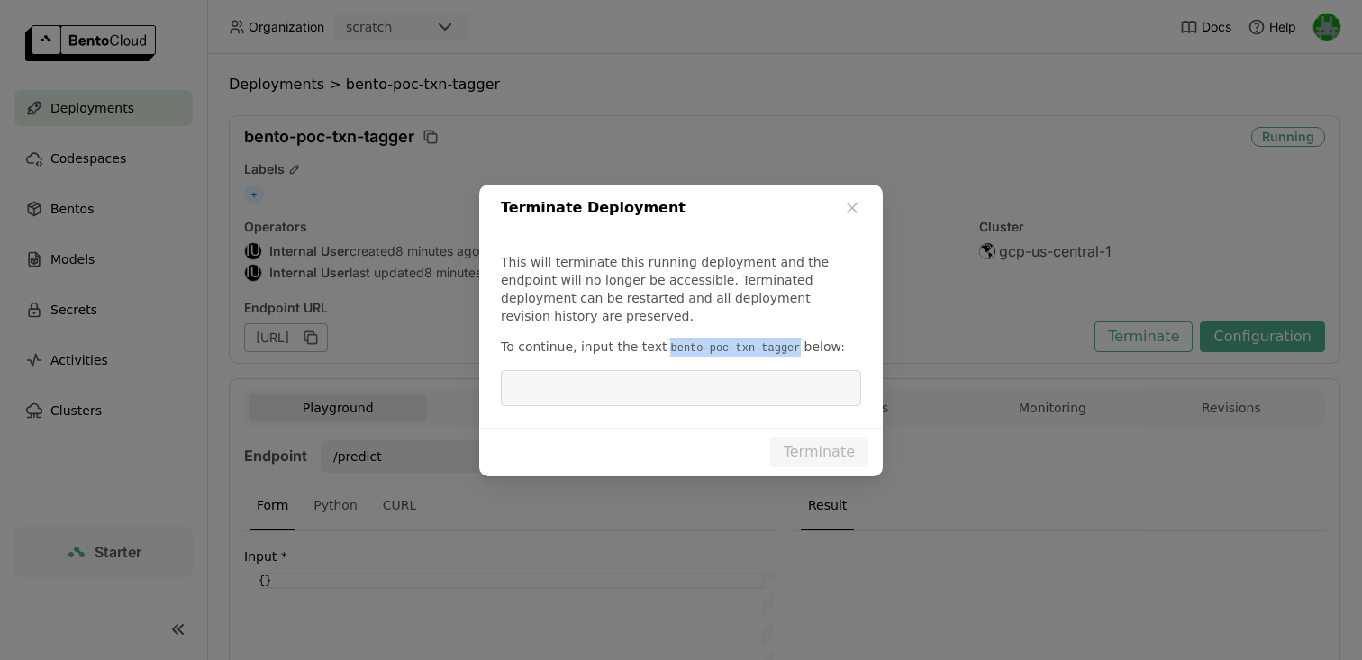
click at [667, 341] on code "bento-poc-txn-tagger" at bounding box center [735, 349] width 137 height 18
copy code "bento-poc-txn-tagger"
click at [650, 374] on input "dialog" at bounding box center [681, 388] width 339 height 34
paste input "bento-poc-txn-tagger"
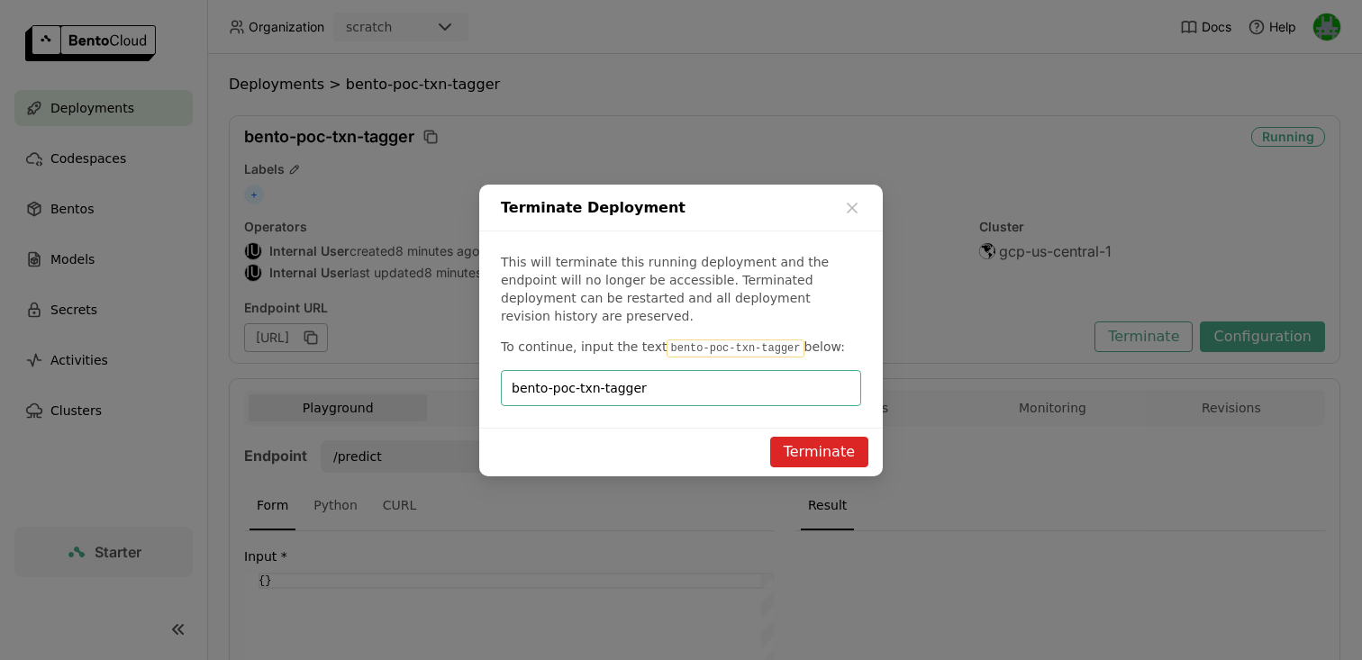
type input "bento-poc-txn-tagger"
click at [800, 438] on button "Terminate" at bounding box center [819, 452] width 98 height 31
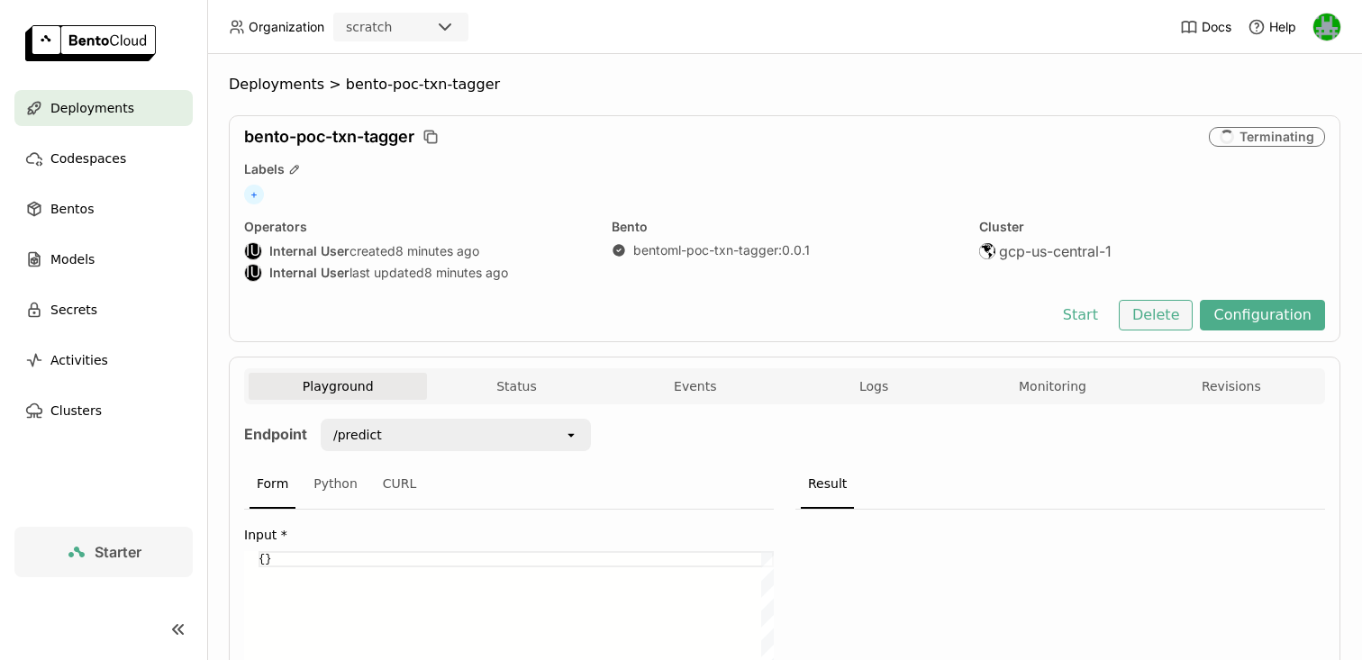
click at [1156, 317] on button "Delete" at bounding box center [1156, 315] width 75 height 31
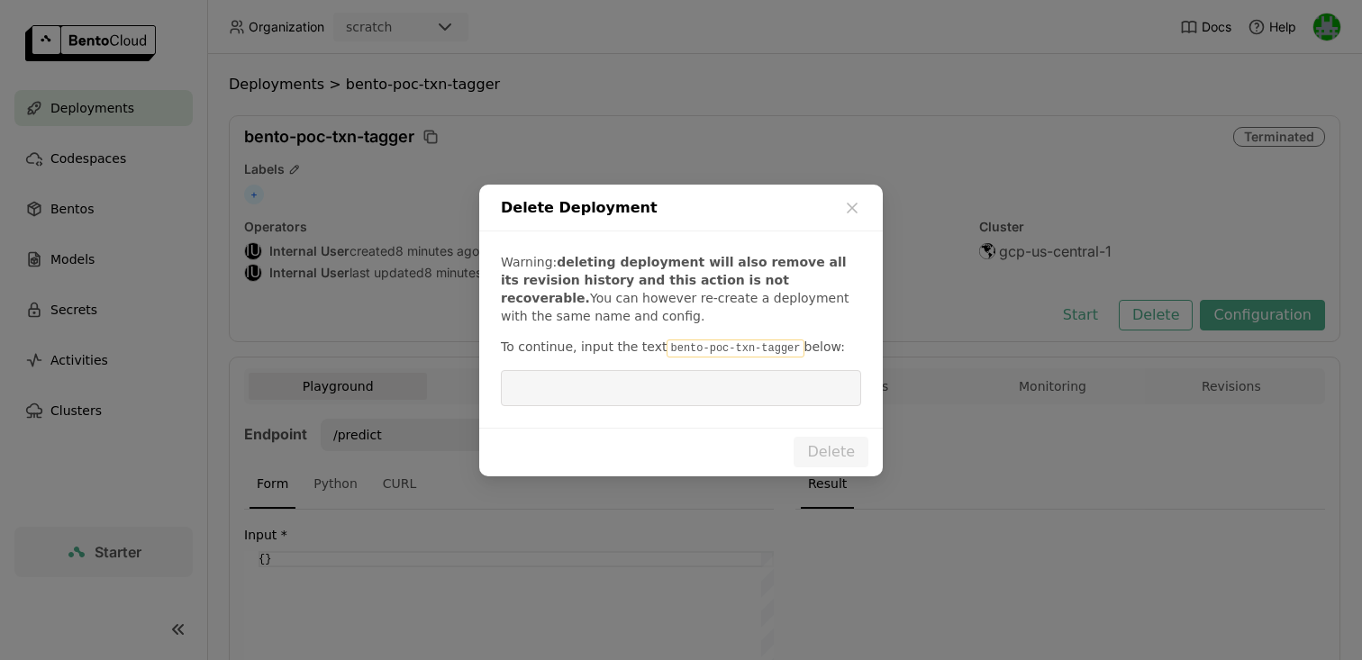
click at [712, 346] on code "bento-poc-txn-tagger" at bounding box center [735, 349] width 137 height 18
click at [755, 354] on code "bento-poc-txn-tagger" at bounding box center [735, 349] width 137 height 18
drag, startPoint x: 790, startPoint y: 346, endPoint x: 661, endPoint y: 350, distance: 128.9
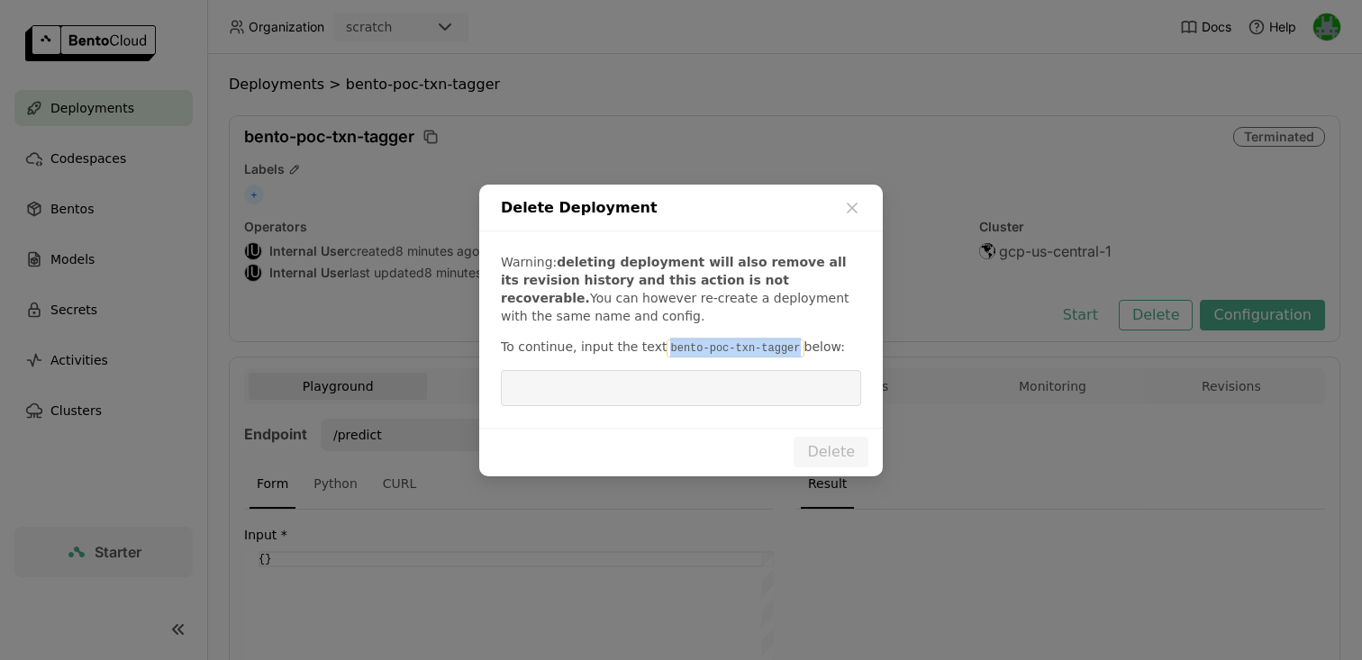
click at [667, 350] on code "bento-poc-txn-tagger" at bounding box center [735, 349] width 137 height 18
copy code "bento-poc-txn-tagger"
click at [641, 393] on input "dialog" at bounding box center [681, 388] width 339 height 34
paste input "bento-poc-txn-tagger"
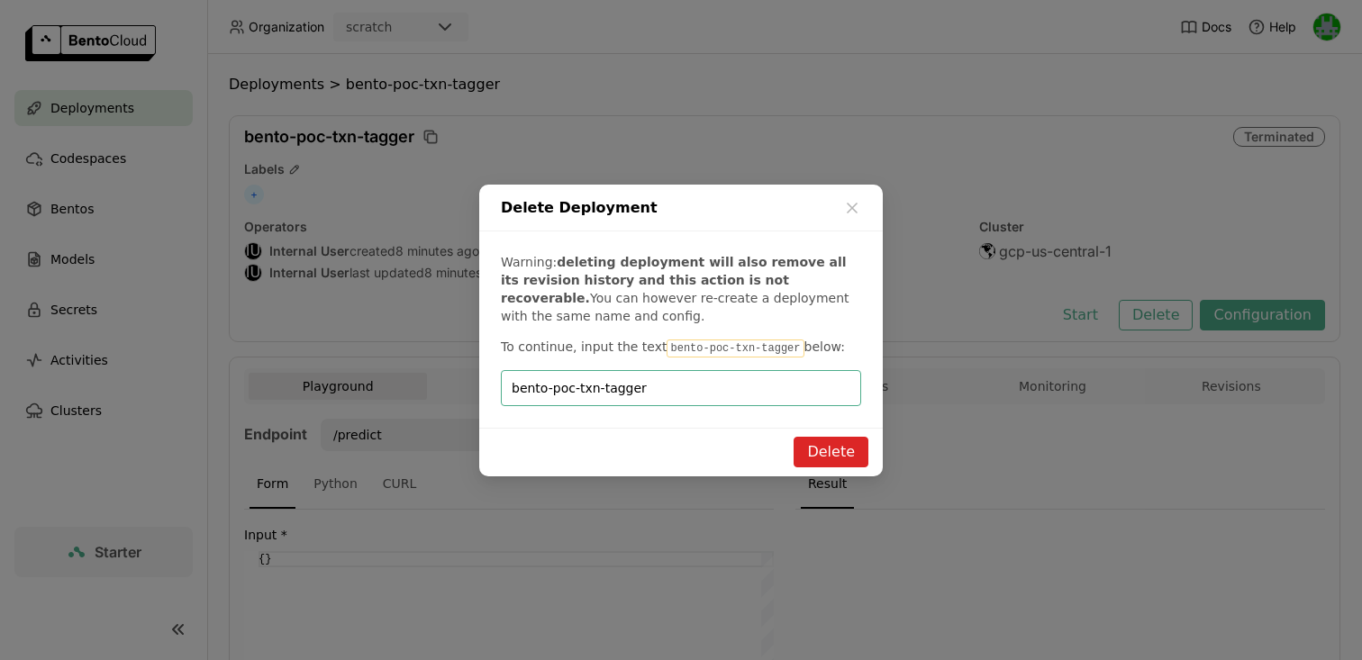
type input "bento-poc-txn-tagger"
click at [847, 457] on button "Delete" at bounding box center [831, 452] width 75 height 31
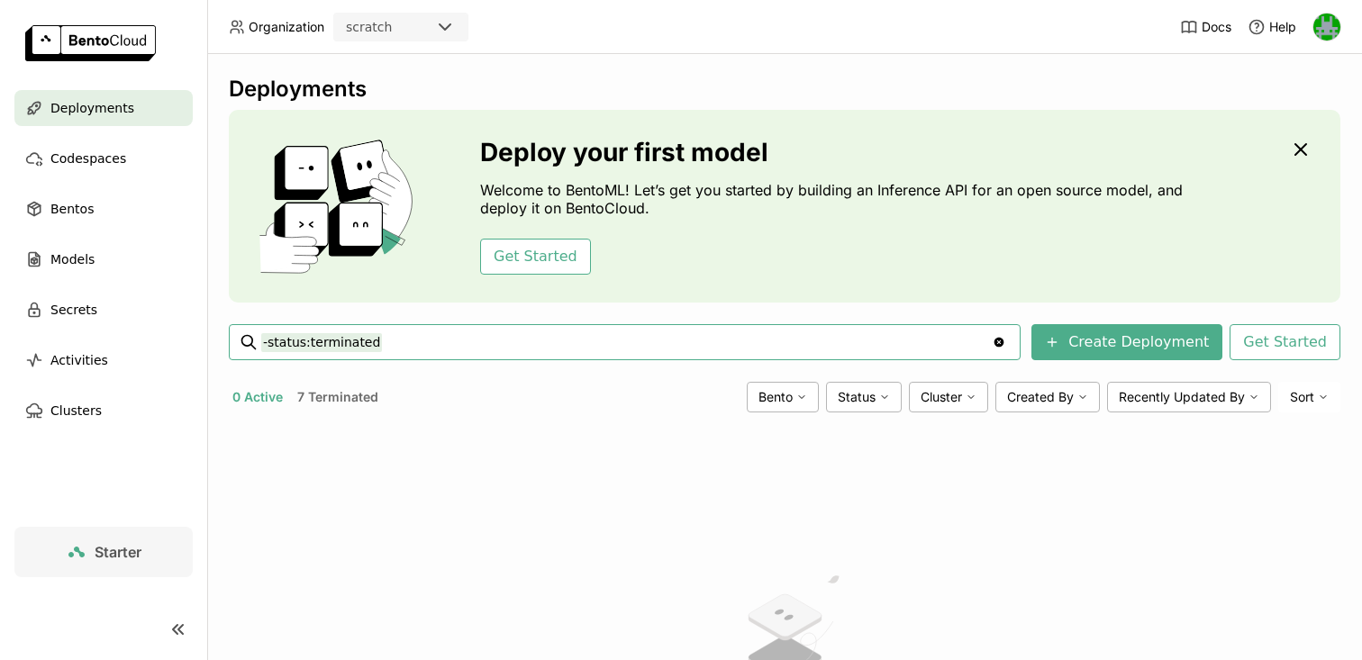
click at [1004, 345] on icon "Clear value" at bounding box center [1000, 343] width 10 height 10
